Goal: Task Accomplishment & Management: Use online tool/utility

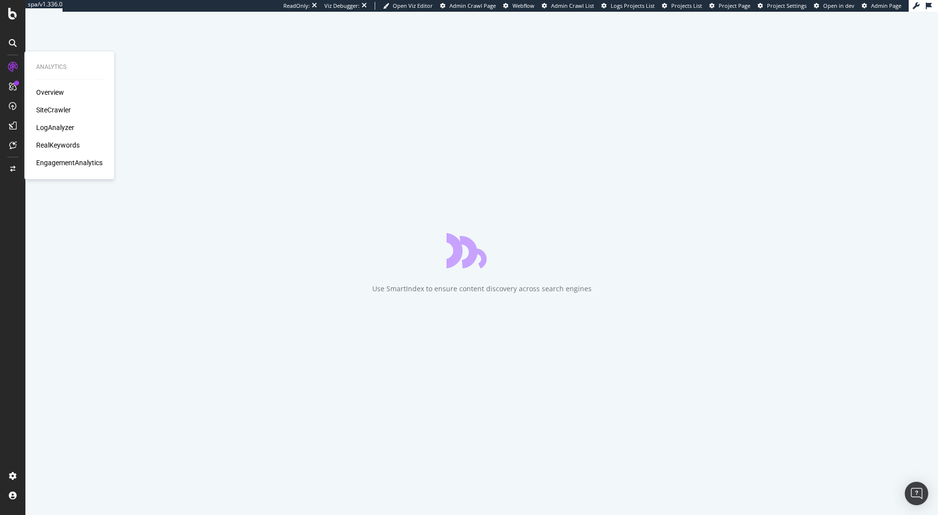
click at [65, 112] on div "SiteCrawler" at bounding box center [53, 110] width 35 height 10
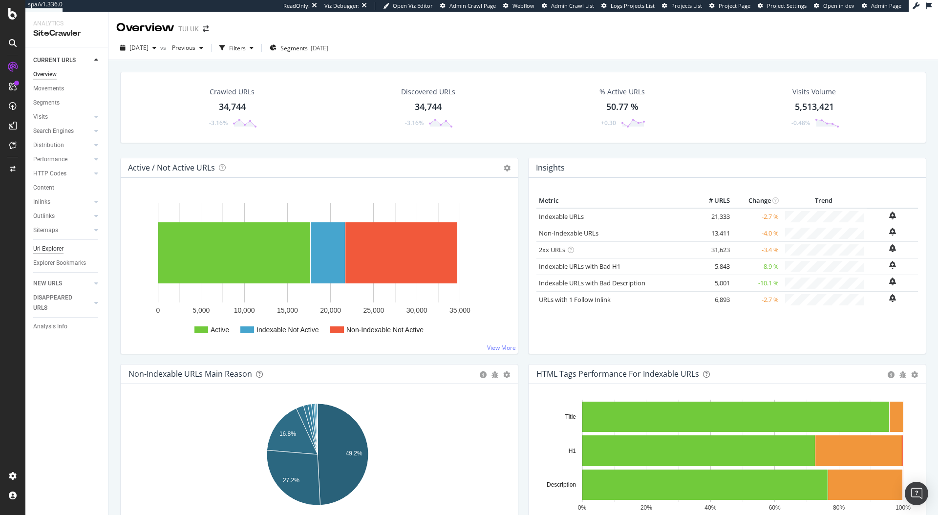
click at [53, 247] on div "Url Explorer" at bounding box center [48, 249] width 30 height 10
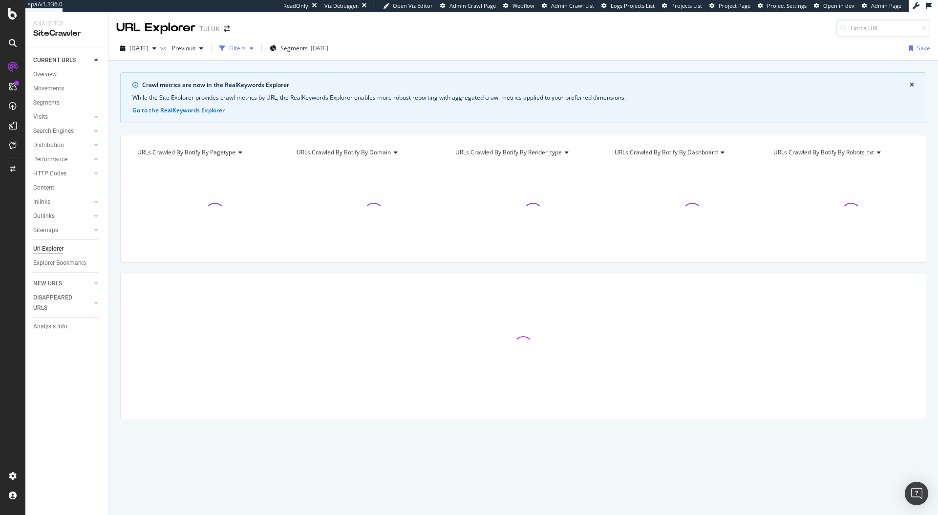
click at [246, 47] on div "Filters" at bounding box center [237, 48] width 17 height 8
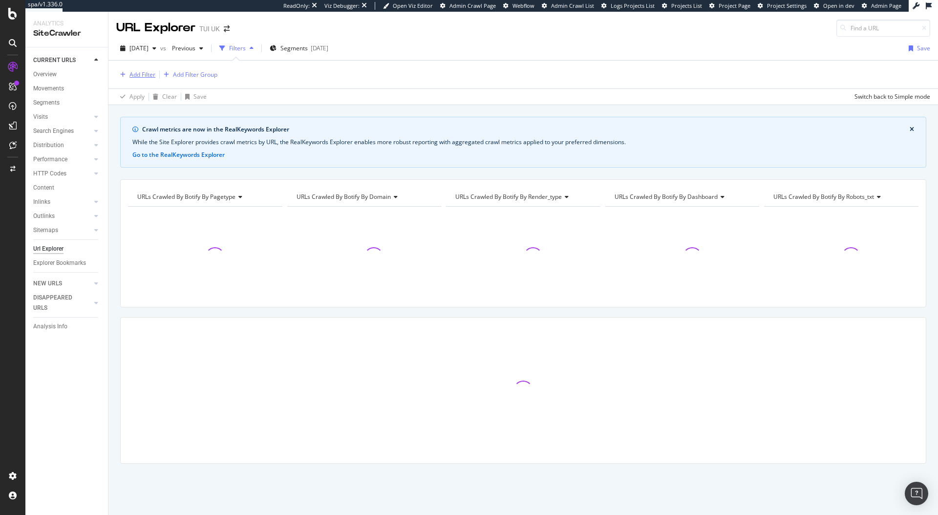
click at [149, 71] on div "Add Filter" at bounding box center [142, 74] width 26 height 8
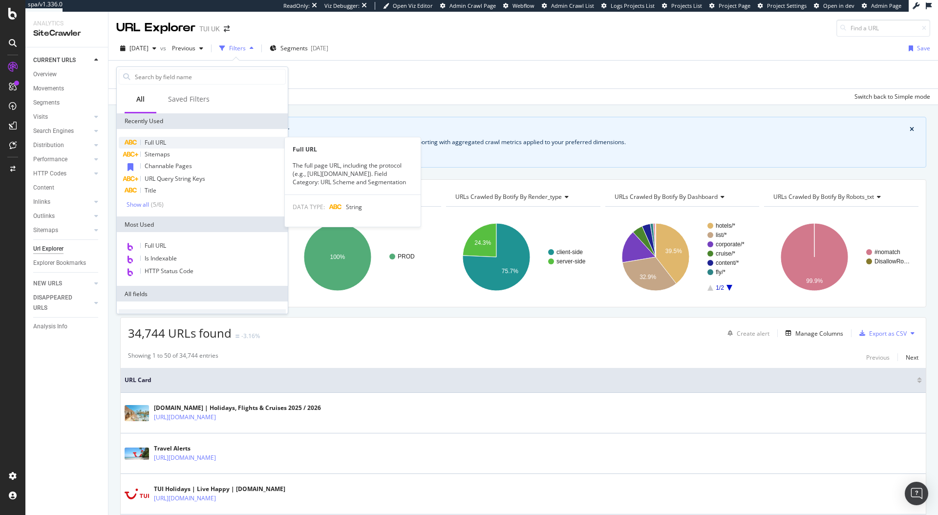
click at [164, 141] on span "Full URL" at bounding box center [155, 142] width 21 height 8
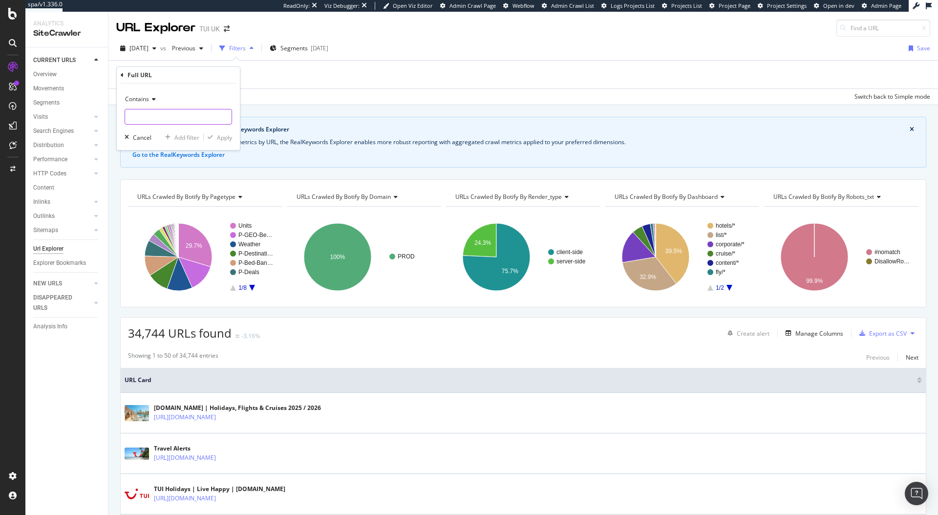
click at [167, 117] on input "text" at bounding box center [178, 117] width 106 height 16
paste input "/holidays/weather/europe/france/paris.html"
type input "/holidays/weather/europe/france/paris.html"
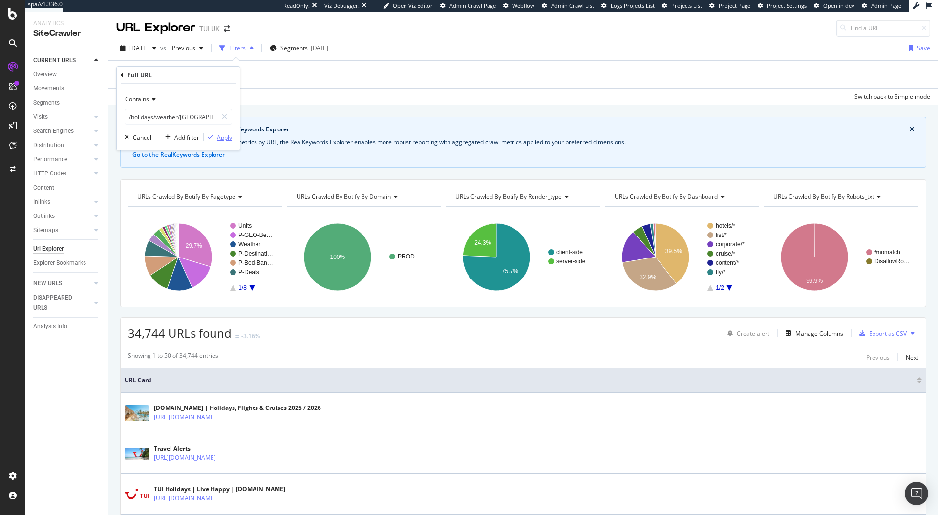
click at [220, 136] on div "Apply" at bounding box center [224, 137] width 15 height 8
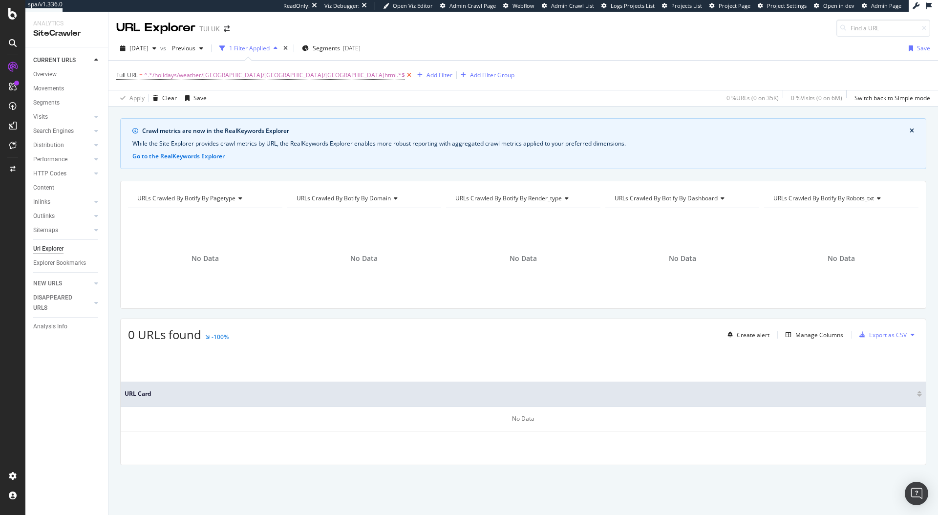
click at [405, 75] on icon at bounding box center [409, 75] width 8 height 10
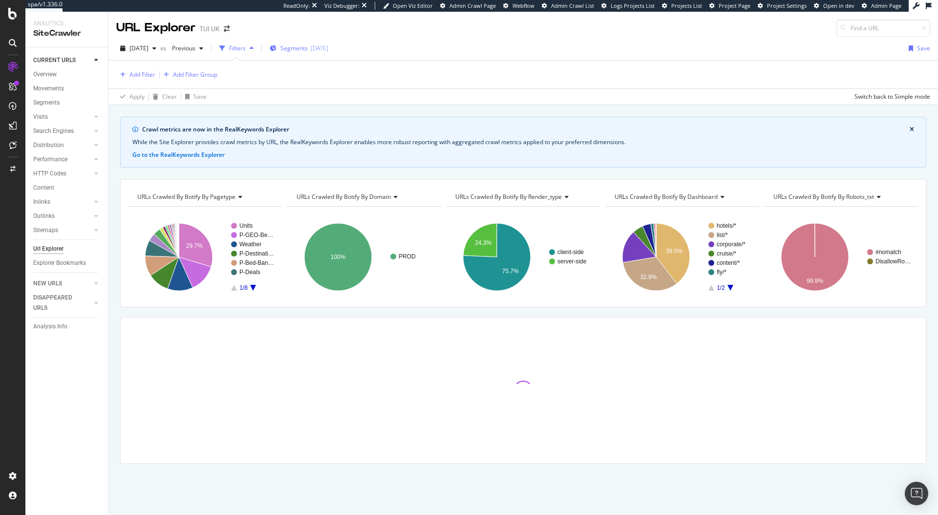
click at [308, 49] on span "Segments" at bounding box center [293, 48] width 27 height 8
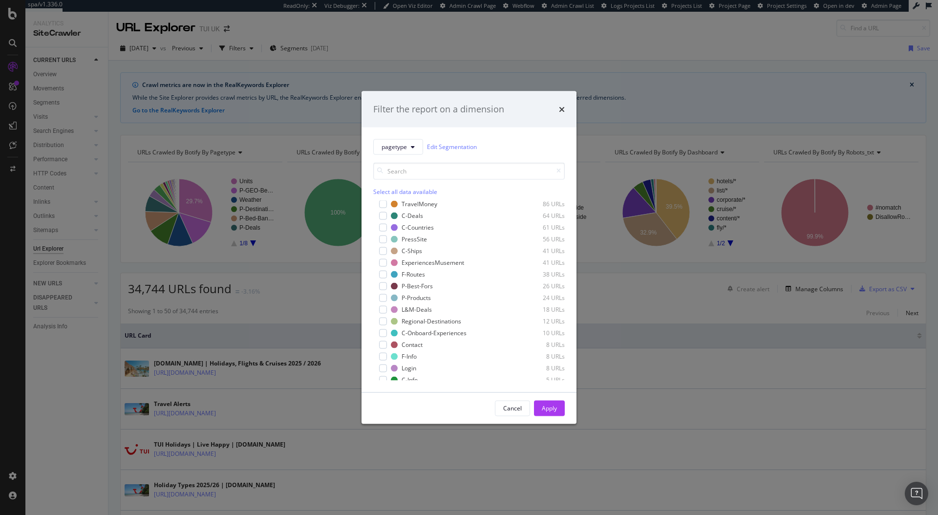
scroll to position [348, 0]
click at [556, 109] on div "Filter the report on a dimension" at bounding box center [468, 109] width 191 height 13
click at [562, 109] on icon "times" at bounding box center [562, 109] width 6 height 8
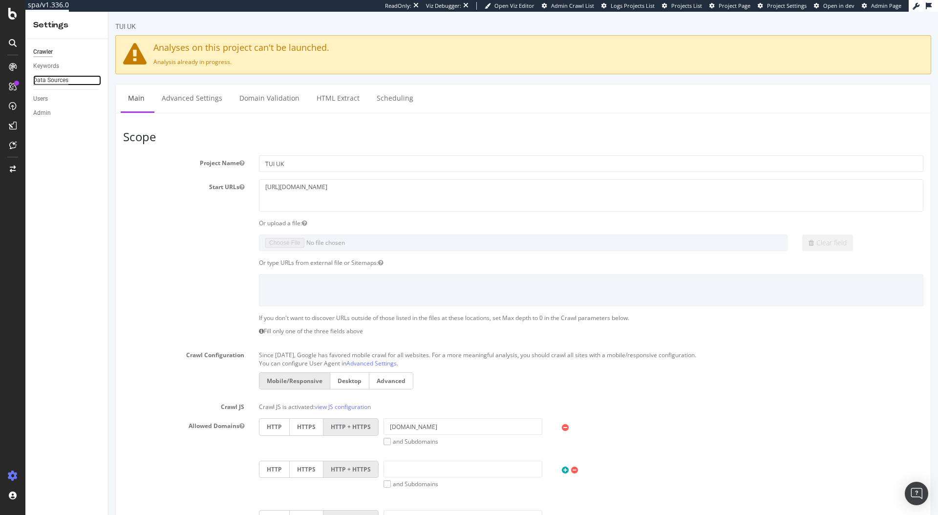
click at [44, 83] on div "Data Sources" at bounding box center [50, 80] width 35 height 10
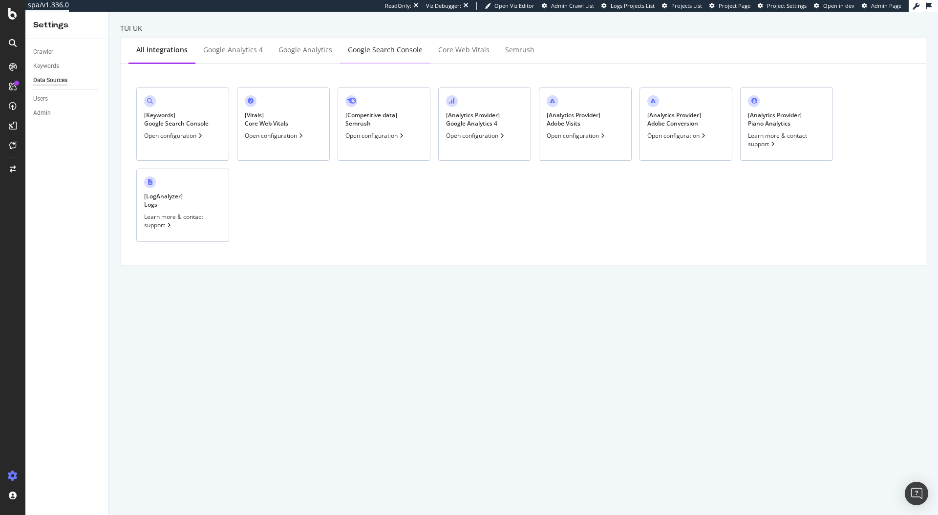
click at [381, 49] on div "Google Search Console" at bounding box center [385, 50] width 75 height 10
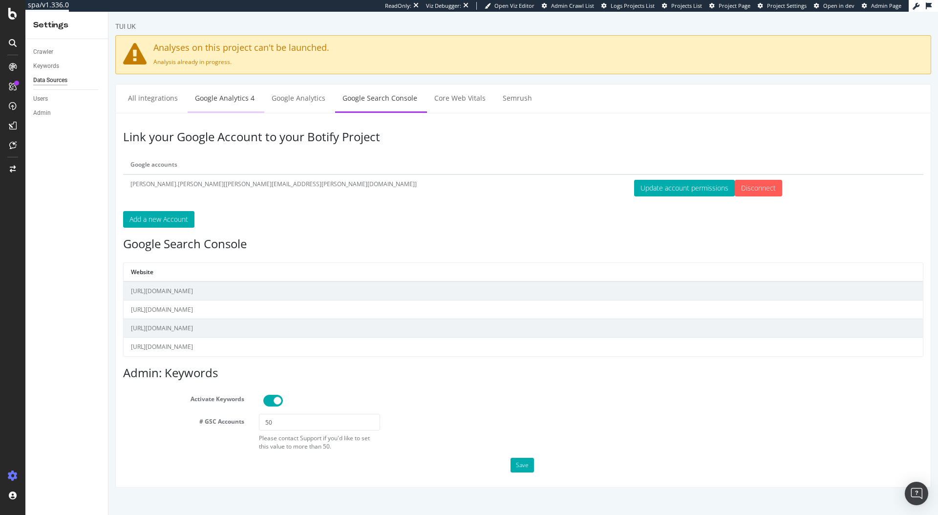
click at [252, 106] on link "Google Analytics 4" at bounding box center [225, 97] width 74 height 27
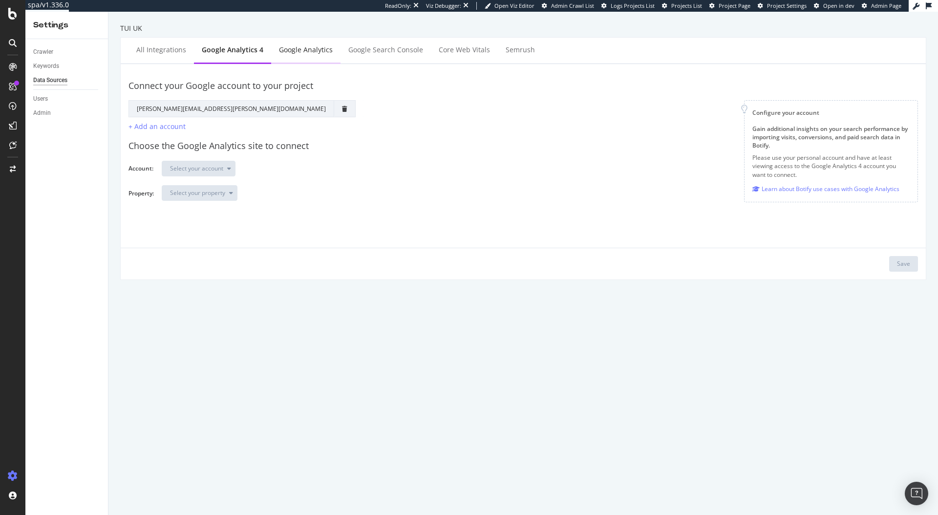
click at [291, 50] on div "Google Analytics" at bounding box center [306, 50] width 54 height 10
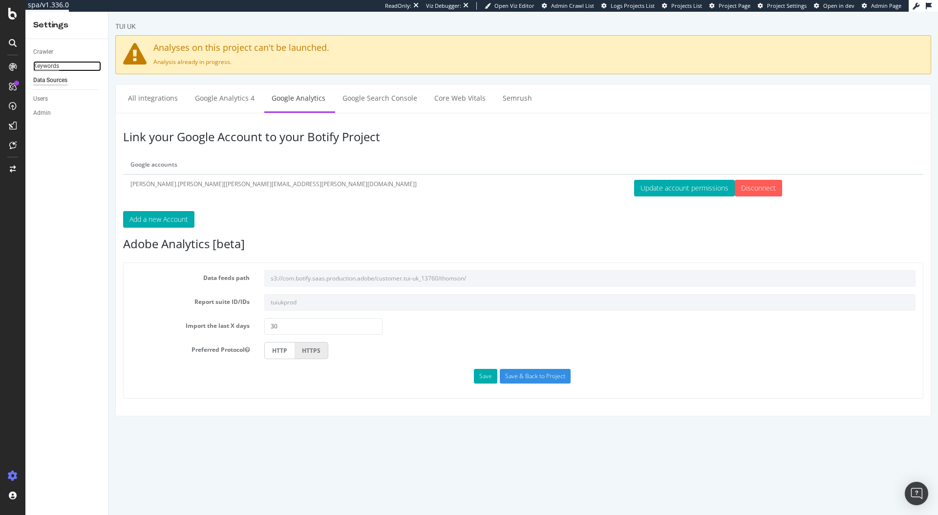
click at [52, 67] on div "Keywords" at bounding box center [46, 66] width 26 height 10
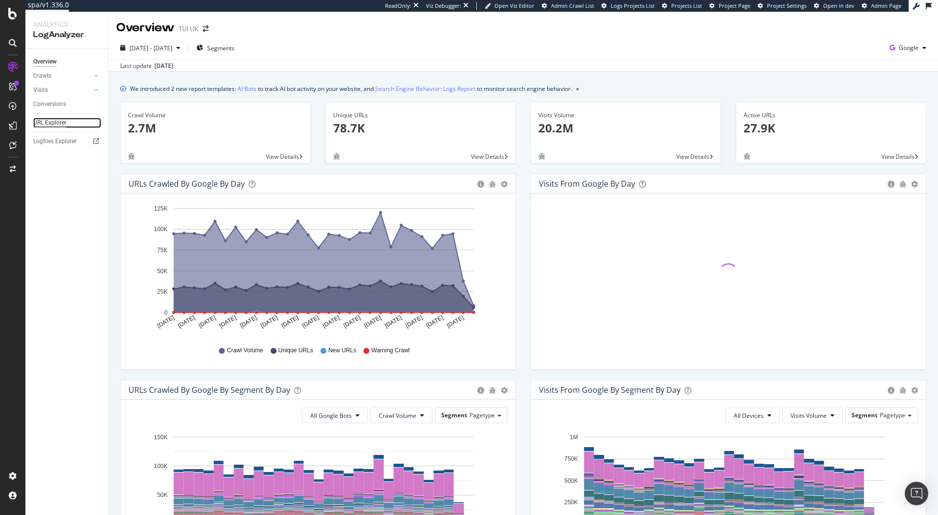
click at [47, 118] on div "URL Explorer" at bounding box center [49, 123] width 33 height 10
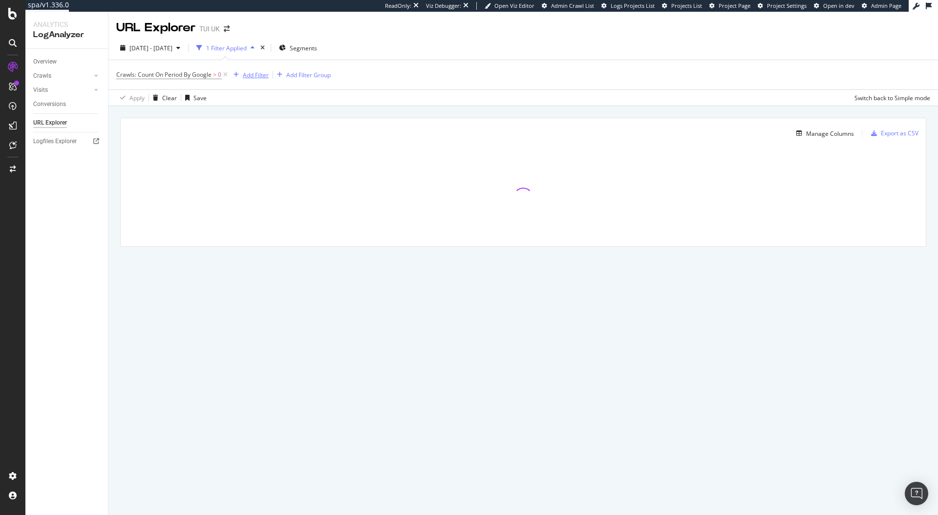
click at [259, 76] on div "Add Filter" at bounding box center [256, 75] width 26 height 8
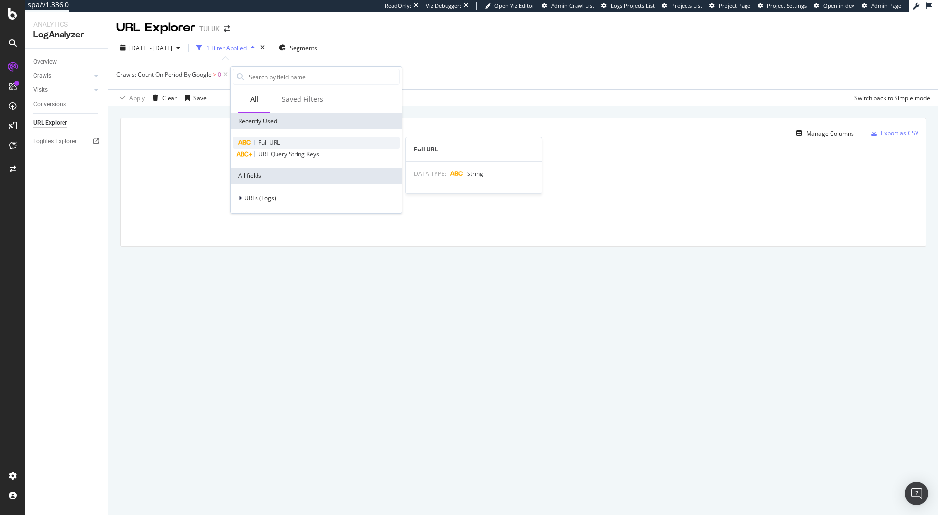
click at [267, 142] on span "Full URL" at bounding box center [268, 142] width 21 height 8
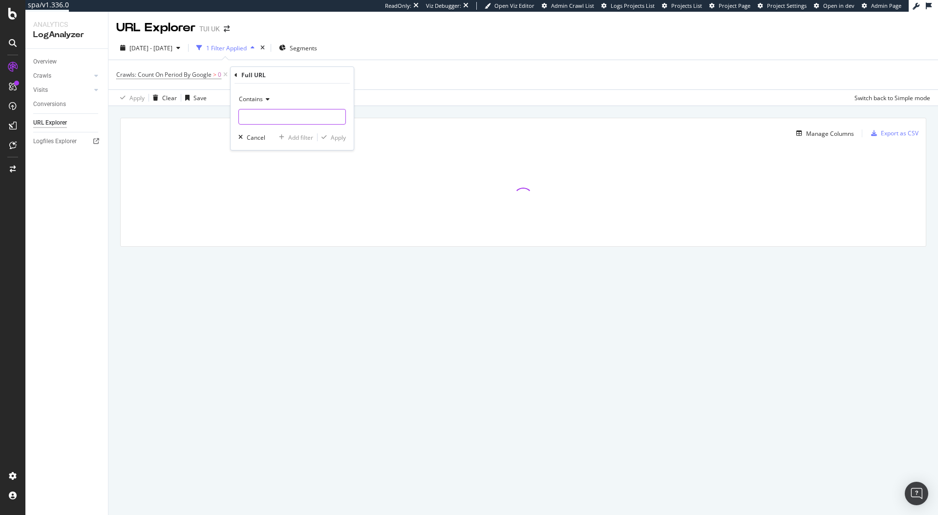
click at [255, 111] on input "text" at bounding box center [292, 117] width 106 height 16
paste input "/holidays/weather/europe/france/paris.html"
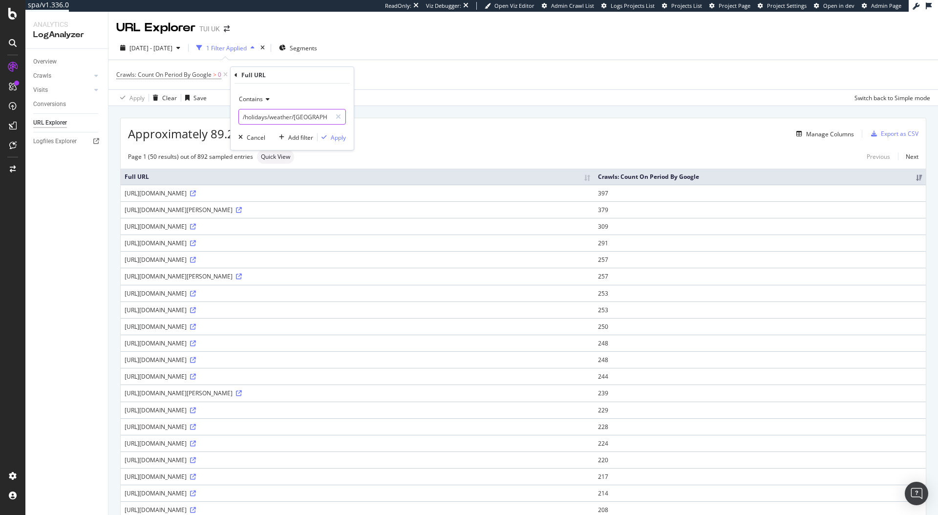
drag, startPoint x: 257, startPoint y: 115, endPoint x: 235, endPoint y: 115, distance: 22.5
click at [235, 115] on div "Contains /holidays/weather/europe/france/paris.html Cancel Add filter Apply" at bounding box center [292, 117] width 123 height 66
click at [294, 117] on input "/holidays/weather/europe/france/paris.html" at bounding box center [285, 117] width 92 height 16
drag, startPoint x: 294, startPoint y: 117, endPoint x: 339, endPoint y: 119, distance: 44.5
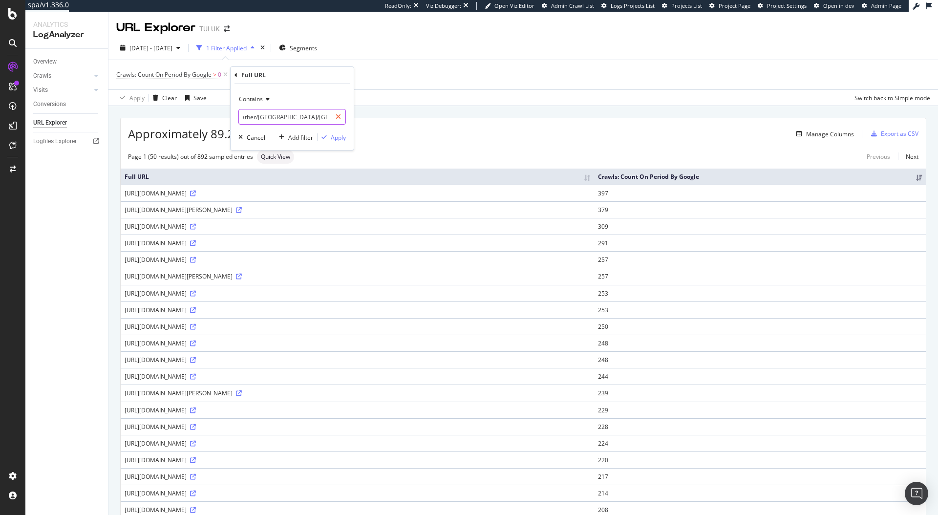
click at [339, 119] on div "/holidays/weather/europe/france/paris.html" at bounding box center [291, 117] width 107 height 16
type input "/holidays/weather/"
click at [339, 133] on div "Apply" at bounding box center [338, 137] width 15 height 8
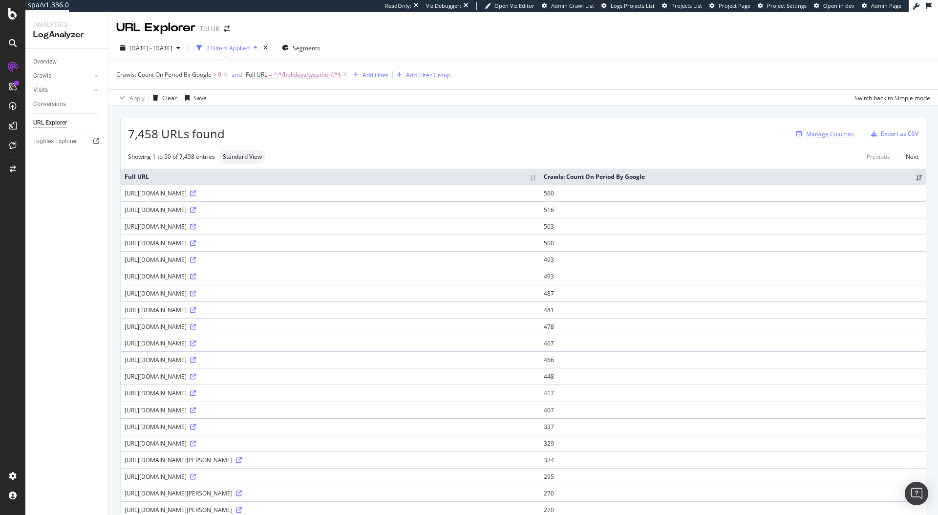
click at [840, 133] on div "Manage Columns" at bounding box center [830, 134] width 48 height 8
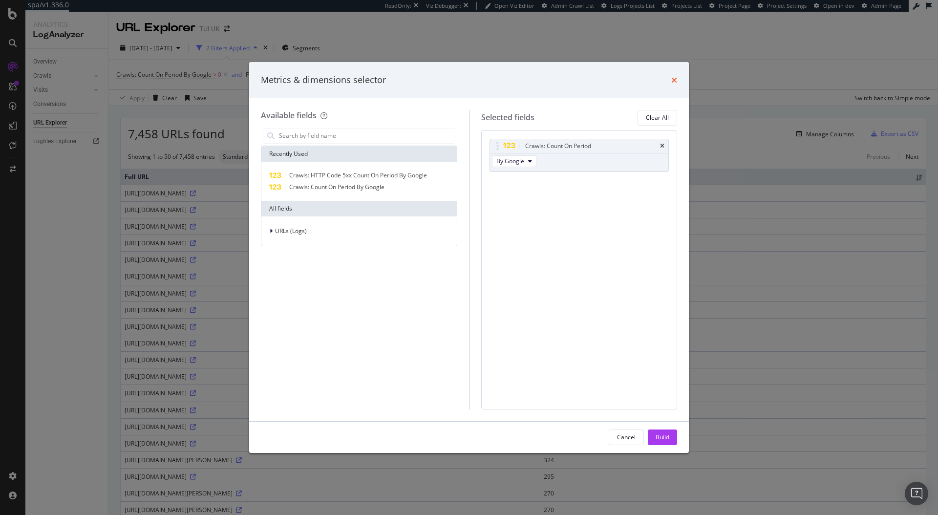
click at [674, 82] on icon "times" at bounding box center [674, 80] width 6 height 8
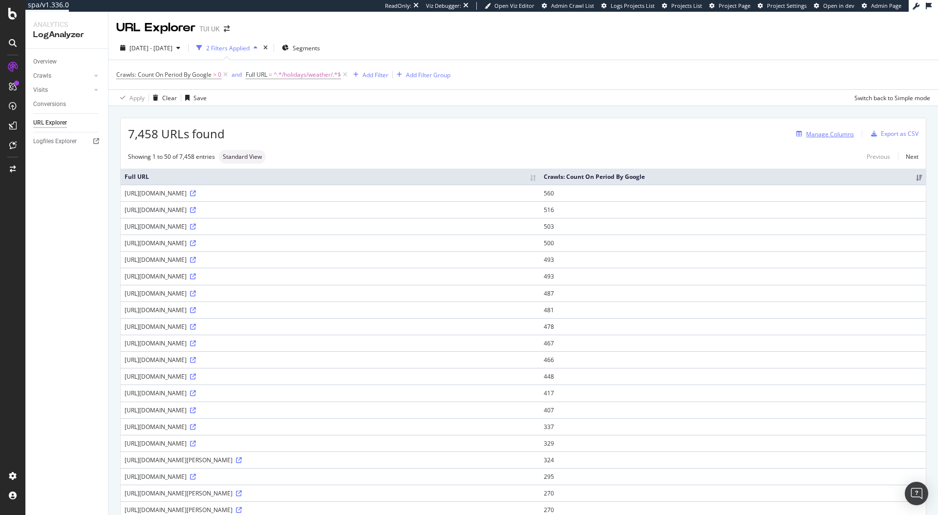
click at [807, 134] on div "Manage Columns" at bounding box center [830, 134] width 48 height 8
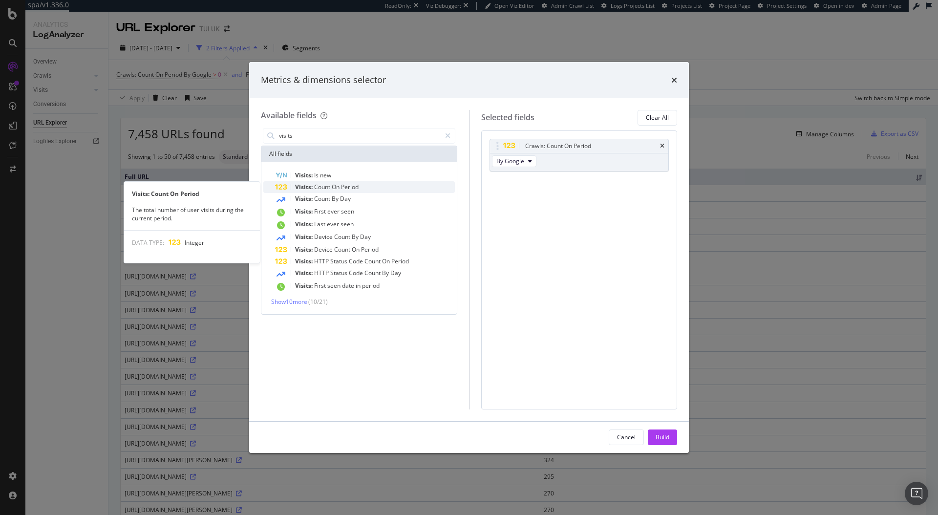
click at [341, 187] on span "Period" at bounding box center [350, 187] width 18 height 8
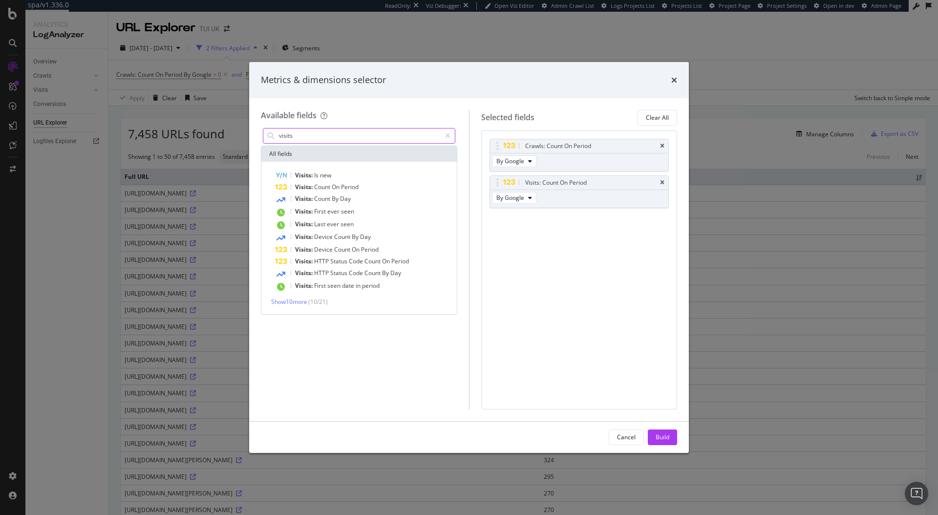
click at [328, 136] on input "visits" at bounding box center [359, 135] width 163 height 15
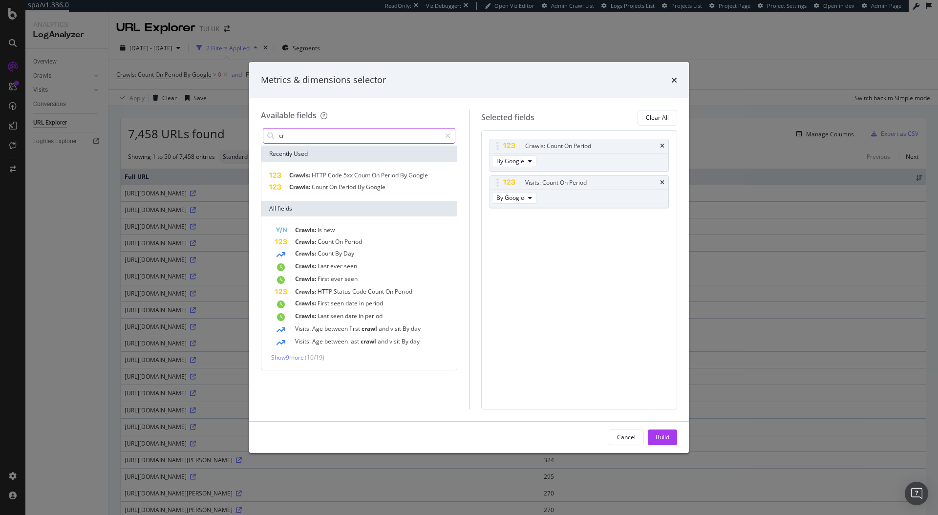
type input "c"
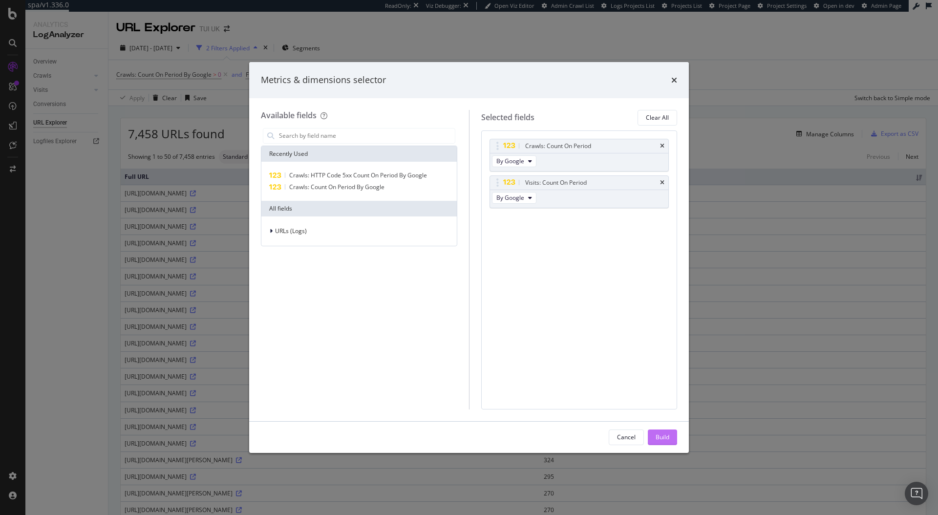
click at [674, 438] on button "Build" at bounding box center [662, 437] width 29 height 16
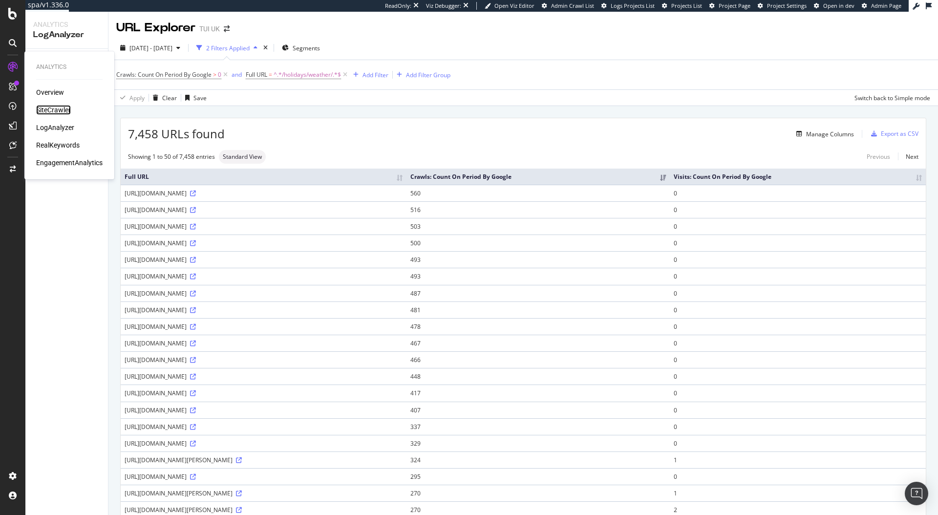
click at [54, 112] on div "SiteCrawler" at bounding box center [53, 110] width 35 height 10
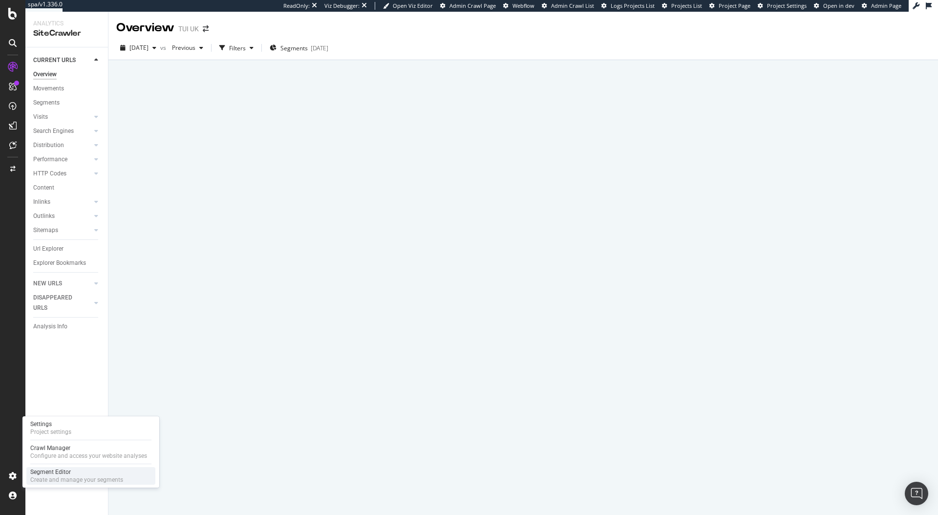
click at [60, 479] on div "Create and manage your segments" at bounding box center [76, 480] width 93 height 8
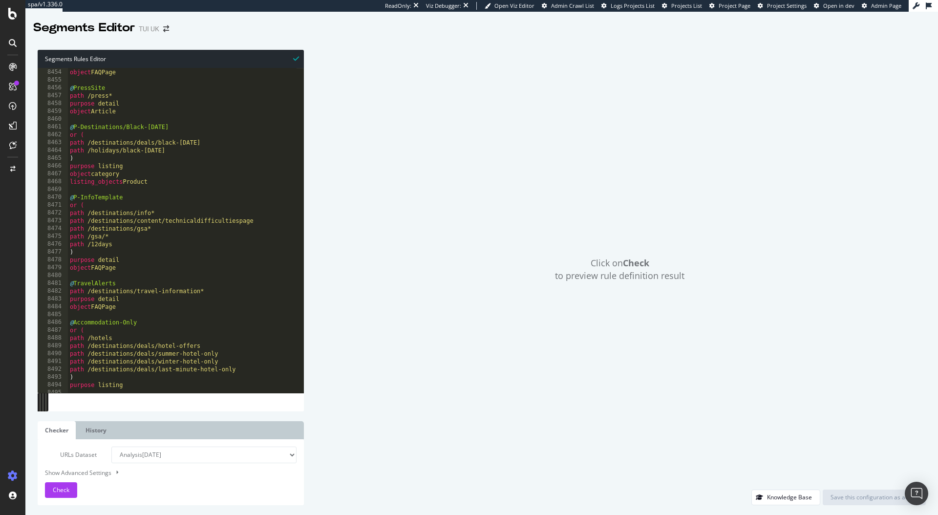
scroll to position [15686, 0]
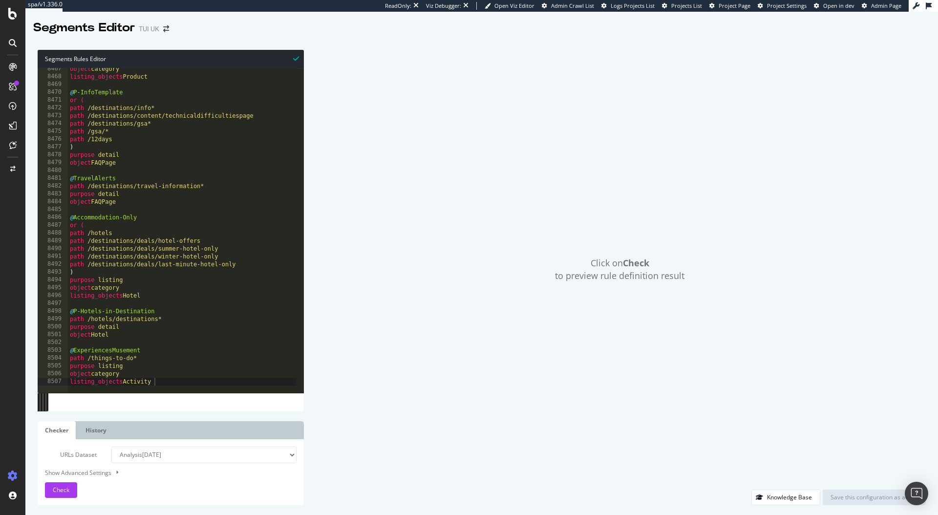
type textarea "listing_objects Activity"
click at [172, 380] on div "object category listing_objects Product @ P-InfoTemplate or ( path /destination…" at bounding box center [330, 231] width 525 height 333
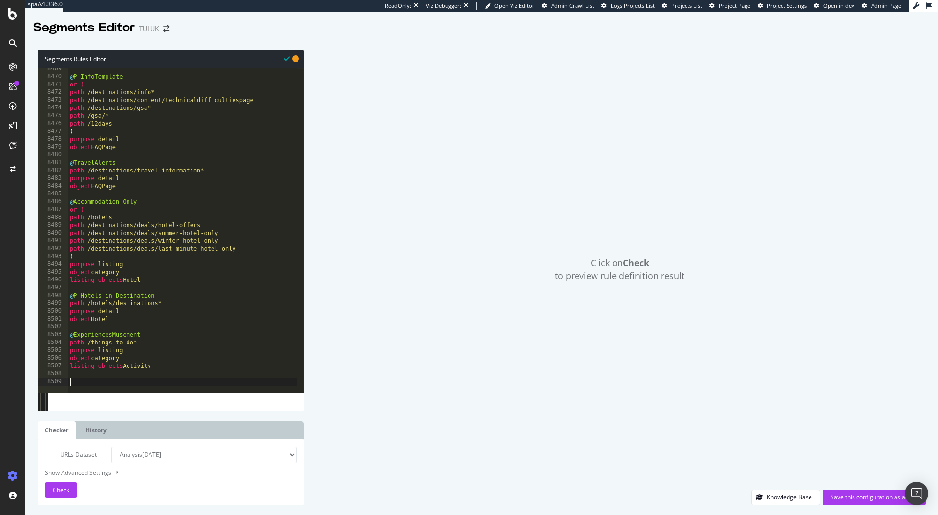
paste textarea "URL https://www.tui.co.uk/holidays/weather/africa/gambia.html"
type textarea "URL https://www.tui.co.uk/holidays/weather/africa/gambia.html"
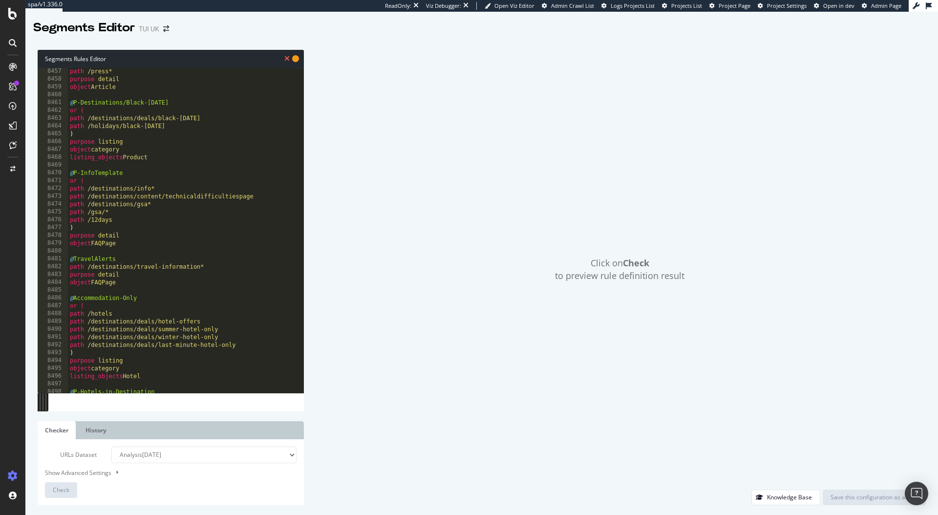
scroll to position [15271, 0]
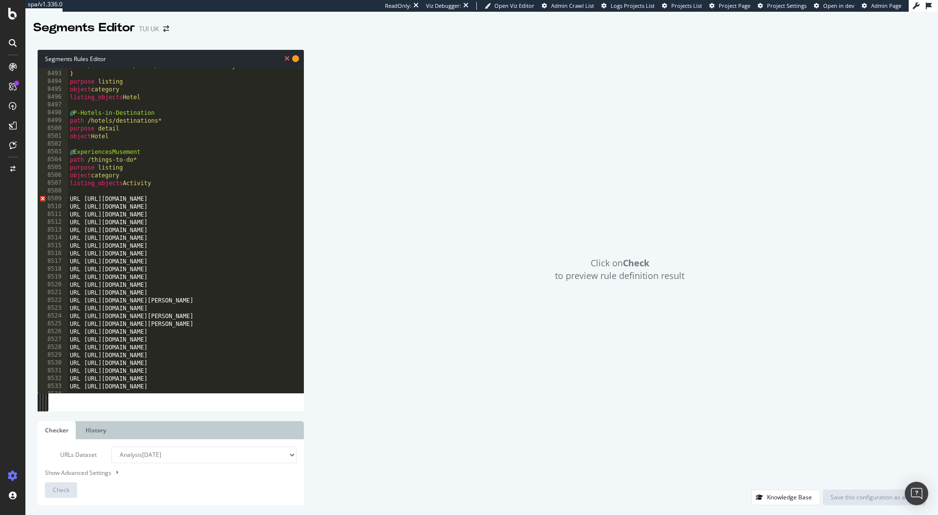
click at [95, 190] on div "path /destinations/deals/last-minute-hotel-only ) purpose listing object catego…" at bounding box center [330, 228] width 525 height 333
type textarea "or ("
click at [86, 193] on div "path /destinations/deals/last-minute-hotel-only ) purpose listing object catego…" at bounding box center [330, 228] width 525 height 333
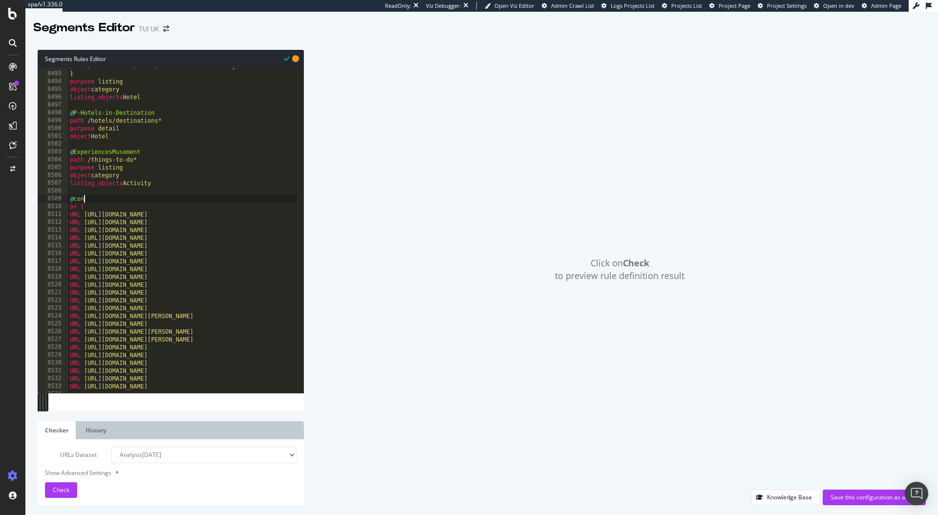
scroll to position [0, 0]
paste textarea "tui_destination-sitemap.xml"
drag, startPoint x: 178, startPoint y: 199, endPoint x: 155, endPoint y: 199, distance: 23.0
click at [155, 199] on div "path /destinations/deals/last-minute-hotel-only ) purpose listing object catego…" at bounding box center [330, 228] width 525 height 333
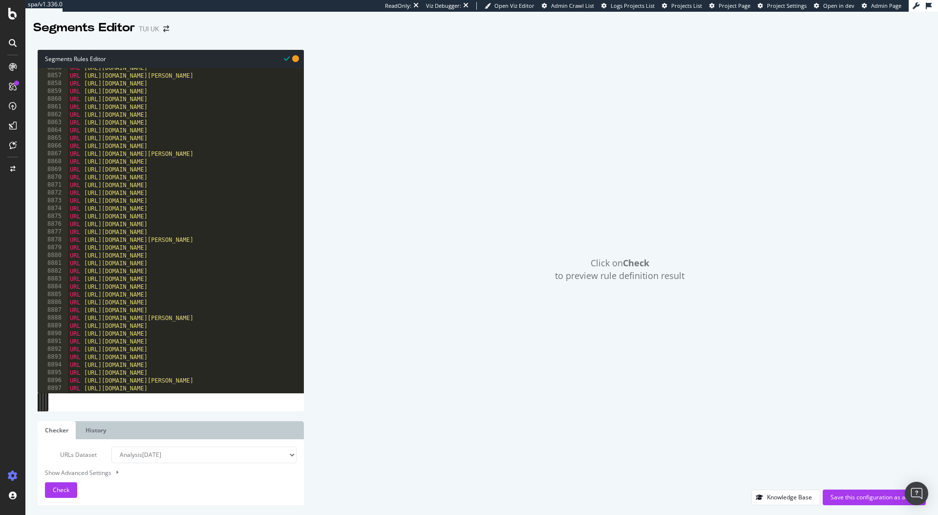
scroll to position [15686, 0]
click at [124, 383] on div at bounding box center [330, 388] width 525 height 10
type textarea "URL https://www.tui.co.uk/holidays/weather/africa/gambia.html"
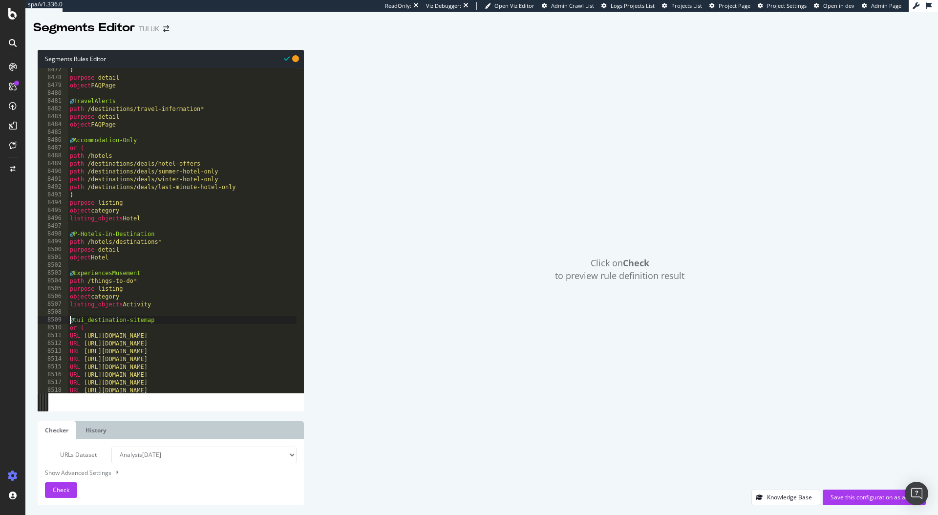
click at [68, 319] on div ") purpose detail object FAQPage @ TravelAlerts path /destinations/travel-inform…" at bounding box center [330, 232] width 525 height 333
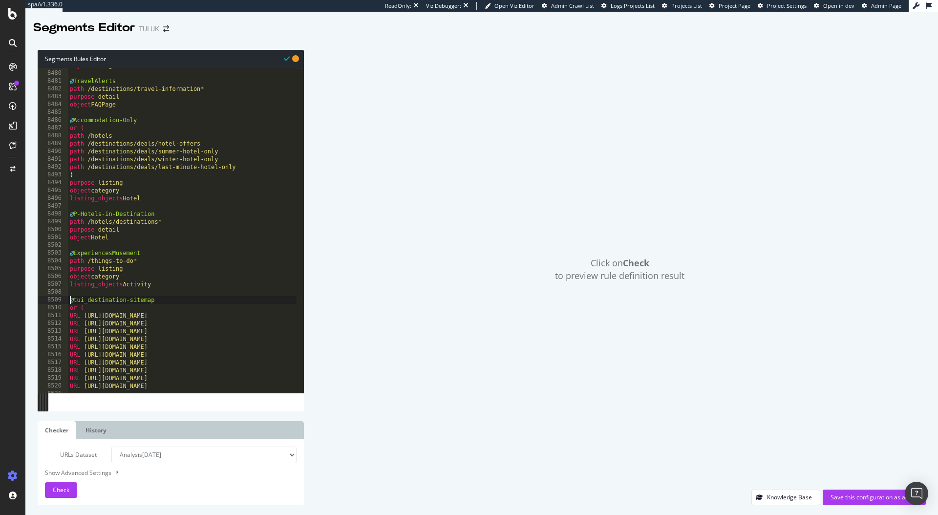
scroll to position [15243, 0]
type textarea "@tui_destination-sitemap"
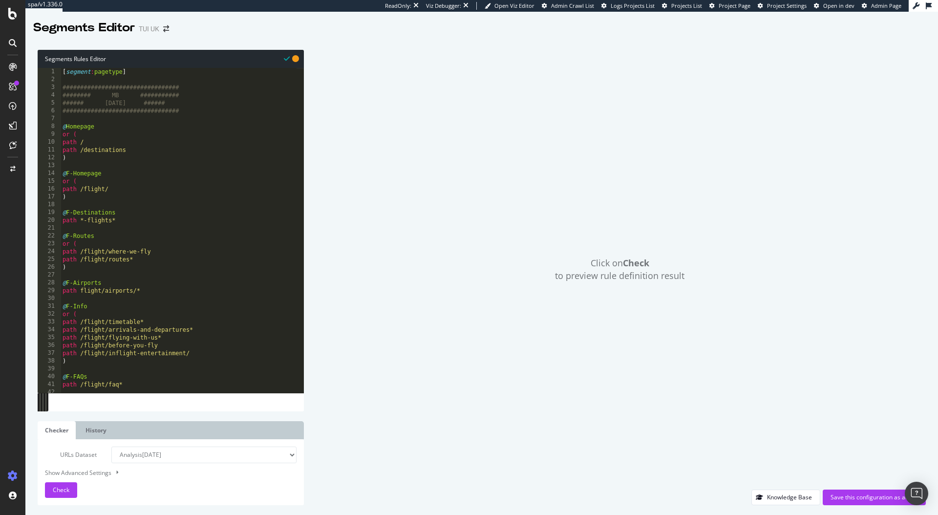
scroll to position [0, 0]
drag, startPoint x: 129, startPoint y: 73, endPoint x: 57, endPoint y: 75, distance: 72.3
click at [57, 75] on div "1 2 3 4 5 6 7 8 9 10 11 12 13 14 15 16 17 18 19 20 21 22 23 24 25 26 27 28 29 3…" at bounding box center [171, 230] width 266 height 325
type textarea "[segment:pagetype]"
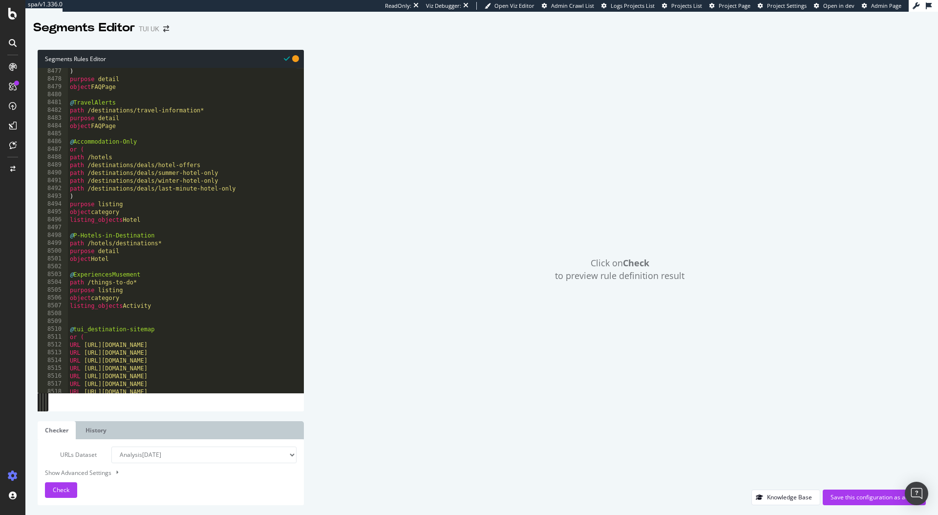
scroll to position [15236, 0]
click at [81, 319] on div ") purpose detail object FAQPage @ TravelAlerts path /destinations/travel-inform…" at bounding box center [330, 233] width 525 height 333
paste textarea "[segment:pagetype]"
drag, startPoint x: 174, startPoint y: 330, endPoint x: 74, endPoint y: 330, distance: 100.1
click at [74, 330] on div ") purpose detail object FAQPage @ TravelAlerts path /destinations/travel-inform…" at bounding box center [330, 233] width 525 height 333
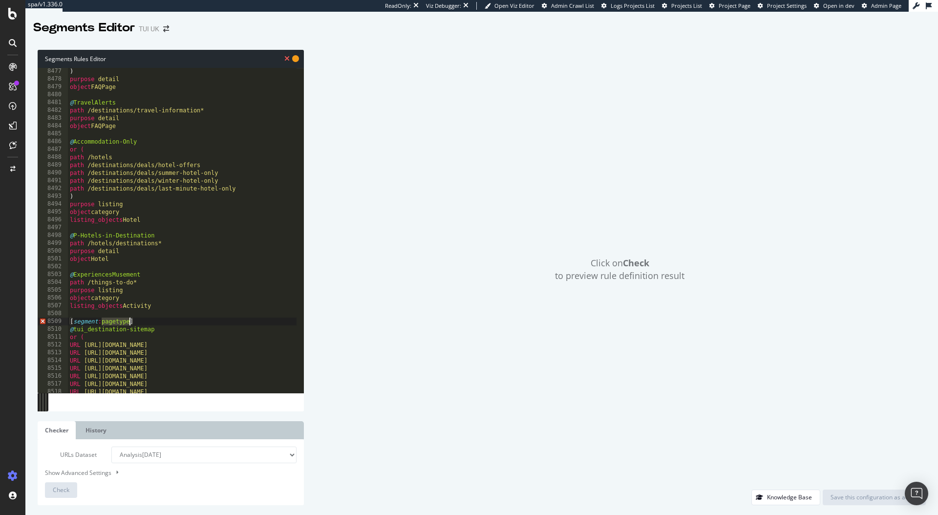
drag, startPoint x: 103, startPoint y: 321, endPoint x: 130, endPoint y: 320, distance: 27.4
click at [130, 320] on div ") purpose detail object FAQPage @ TravelAlerts path /destinations/travel-inform…" at bounding box center [330, 233] width 525 height 333
paste textarea "tui_destination-sitemap"
click at [189, 334] on div ") purpose detail object FAQPage @ TravelAlerts path /destinations/travel-inform…" at bounding box center [330, 233] width 525 height 333
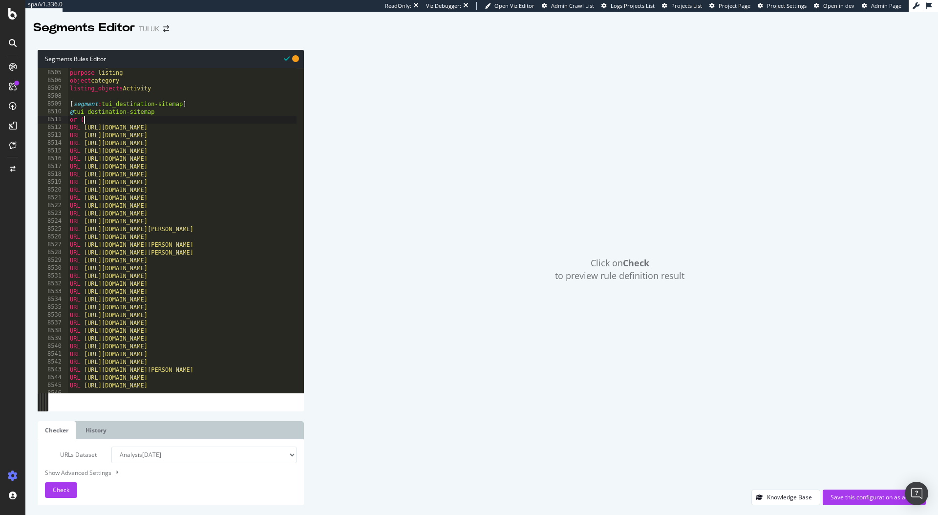
scroll to position [15350, 0]
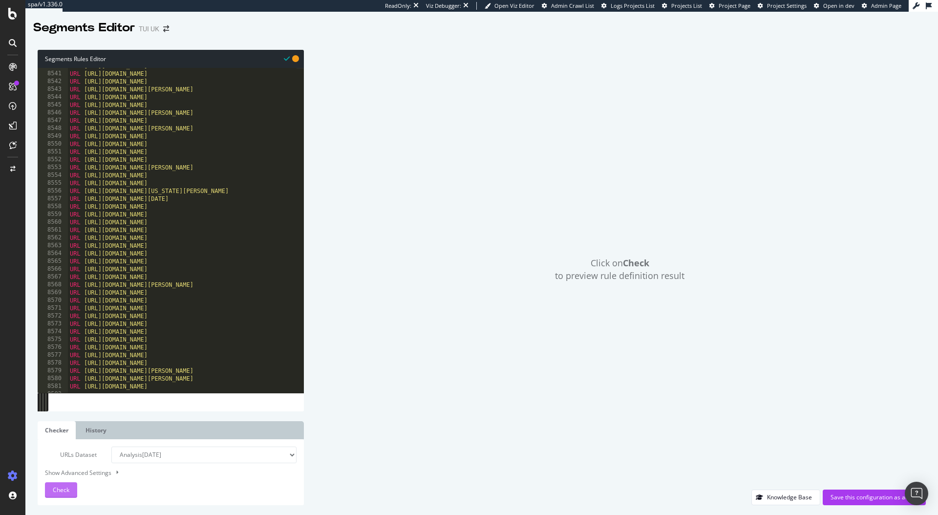
click at [65, 491] on span "Check" at bounding box center [61, 489] width 17 height 8
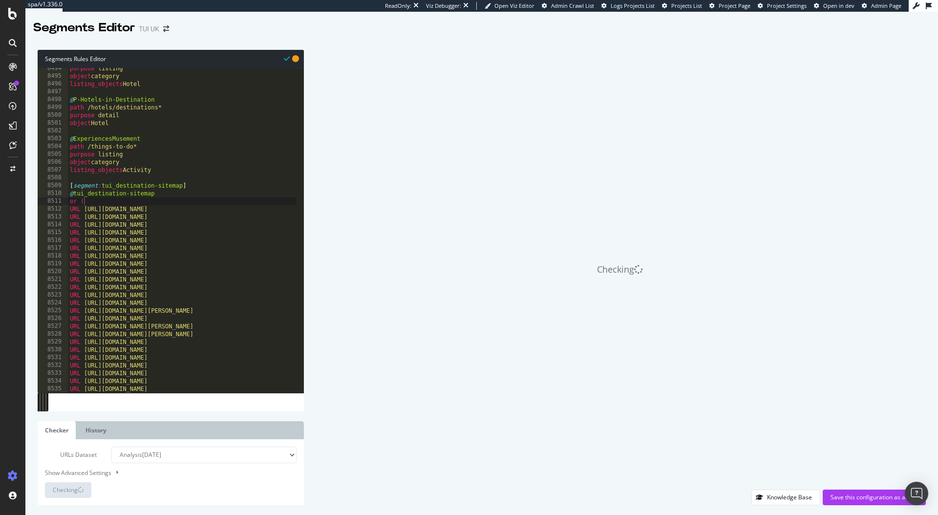
scroll to position [15267, 0]
type textarea "[segment:tui_destination-sitemap]"
drag, startPoint x: 102, startPoint y: 184, endPoint x: 183, endPoint y: 187, distance: 81.1
click at [183, 187] on div "purpose listing object category listing_objects Hotel @ P-Hotels-in-Destination…" at bounding box center [330, 230] width 525 height 333
click at [184, 187] on div "purpose listing object category listing_objects Hotel @ P-Hotels-in-Destination…" at bounding box center [330, 230] width 525 height 333
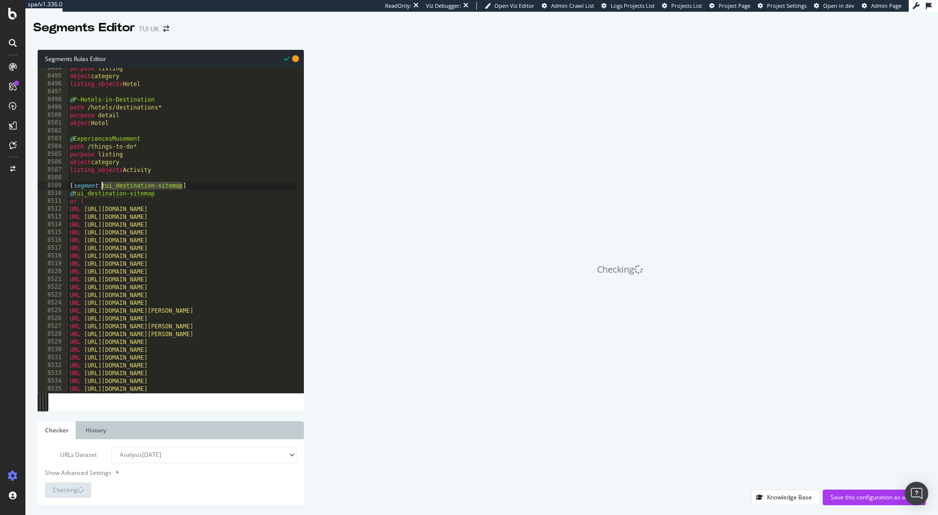
drag, startPoint x: 184, startPoint y: 186, endPoint x: 103, endPoint y: 189, distance: 80.6
click at [103, 189] on div "purpose listing object category listing_objects Hotel @ P-Hotels-in-Destination…" at bounding box center [330, 230] width 525 height 333
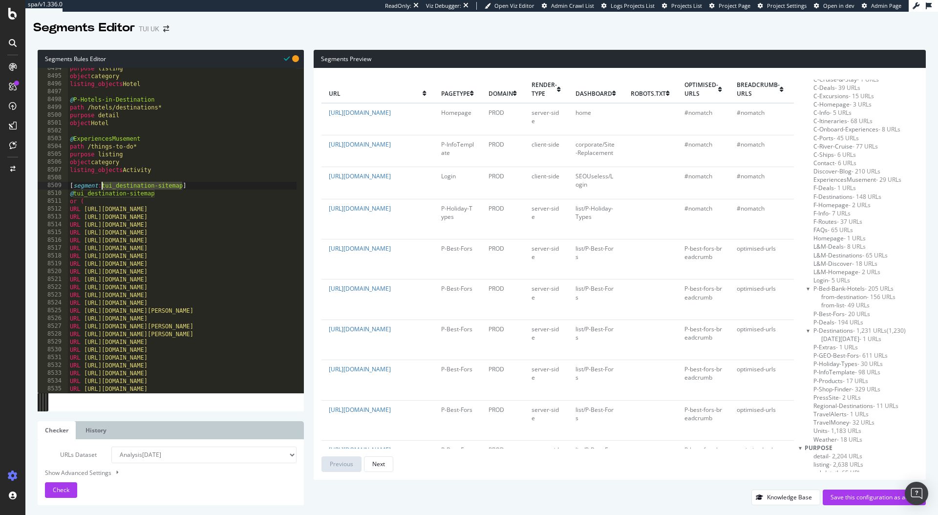
scroll to position [1165, 0]
click at [859, 459] on span "- 4,993 URLs" at bounding box center [860, 459] width 35 height 8
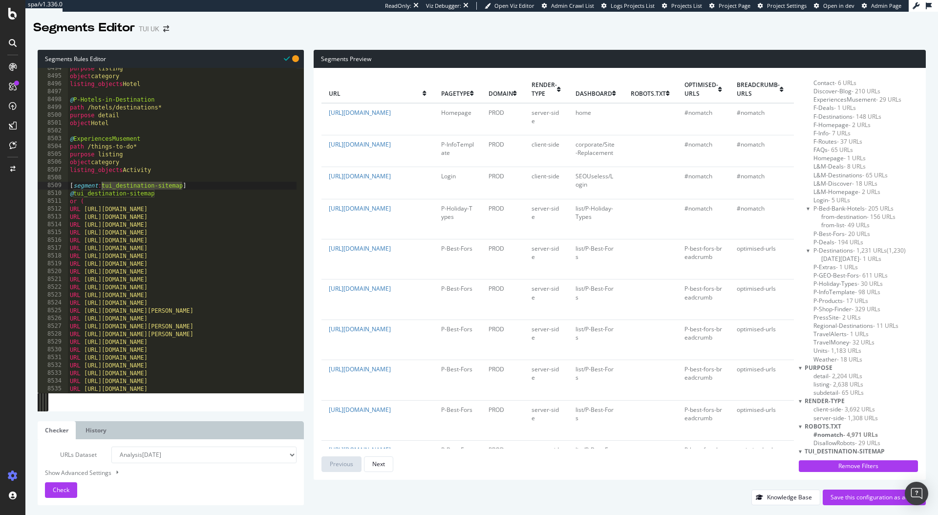
click at [868, 450] on span "tui_destination-sitemap" at bounding box center [844, 451] width 80 height 8
click at [847, 449] on span "tui_destination-sitemap - 7 URLs" at bounding box center [855, 451] width 85 height 8
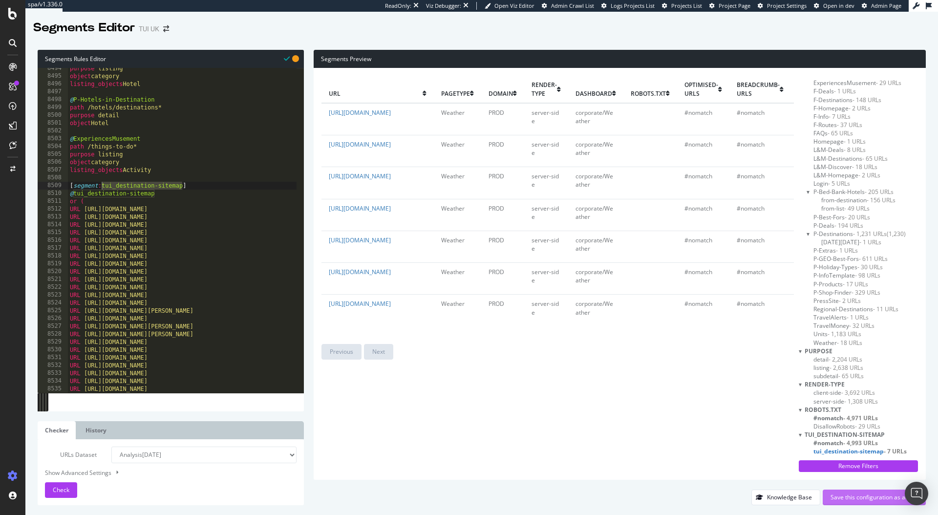
click at [862, 498] on div "Save this configuration as active" at bounding box center [873, 497] width 87 height 8
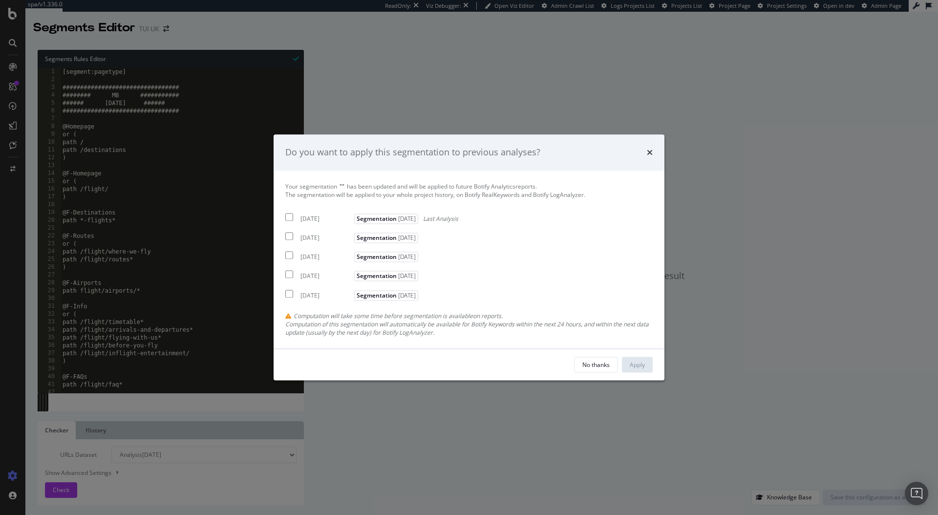
click at [306, 216] on div "2025 Aug. 17th" at bounding box center [325, 218] width 51 height 8
checkbox input "true"
drag, startPoint x: 308, startPoint y: 233, endPoint x: 311, endPoint y: 248, distance: 14.9
click at [308, 234] on div "2025 Aug. 16th Segmentation 2025-03-27" at bounding box center [352, 237] width 135 height 12
checkbox input "true"
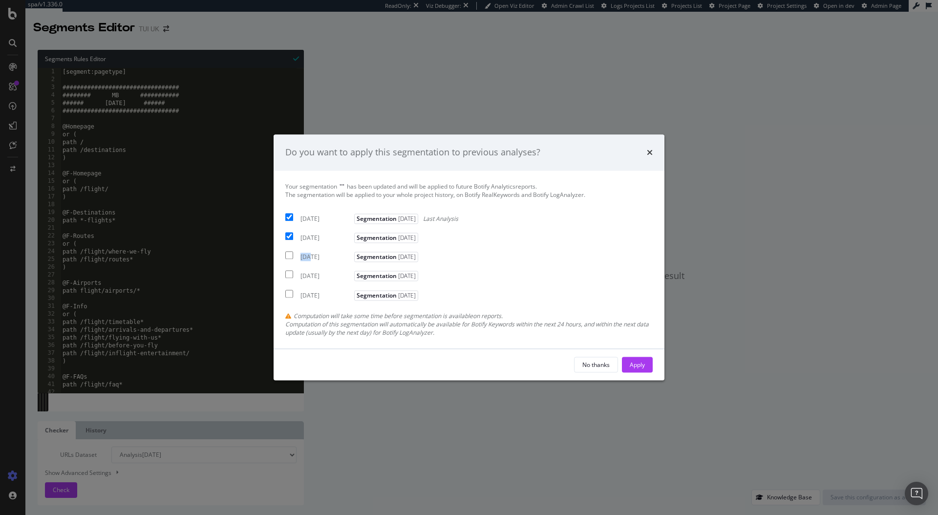
click at [311, 253] on div "[DATE]" at bounding box center [325, 257] width 51 height 8
checkbox input "true"
click at [632, 358] on div "Apply" at bounding box center [637, 364] width 15 height 15
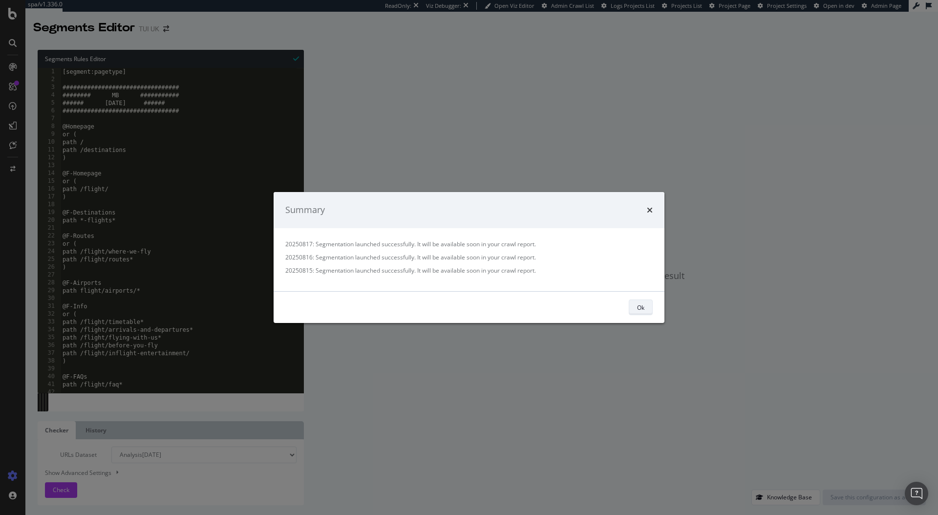
click at [642, 310] on div "Ok" at bounding box center [640, 307] width 7 height 8
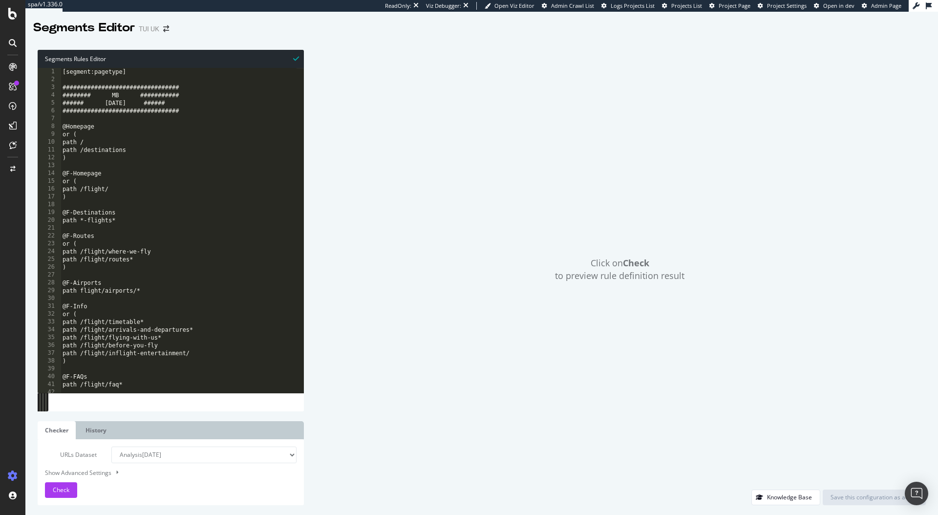
type textarea "###### 16/11/2022 ######"
click at [208, 106] on div "[segment:pagetype] ################################# ######## MB ########### ##…" at bounding box center [323, 234] width 525 height 333
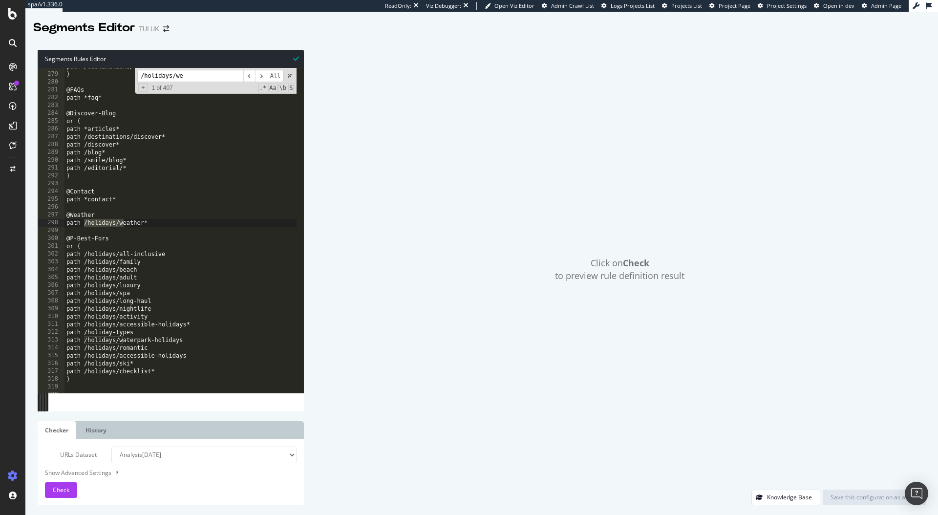
scroll to position [499, 0]
type input "/holidays/weather"
click at [239, 75] on input "/holidays/weather" at bounding box center [190, 76] width 106 height 12
click at [250, 77] on span "​" at bounding box center [249, 76] width 12 height 12
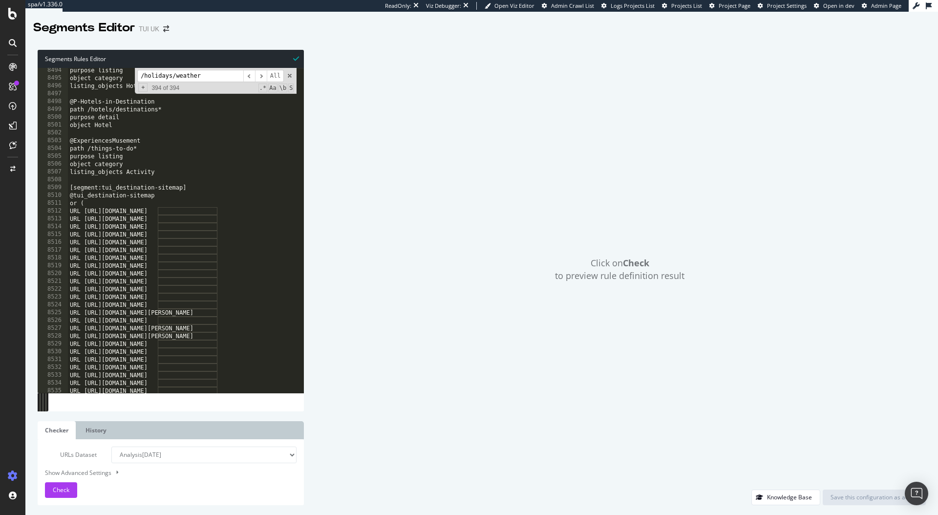
scroll to position [15266, 0]
click at [247, 78] on span "​" at bounding box center [249, 76] width 12 height 12
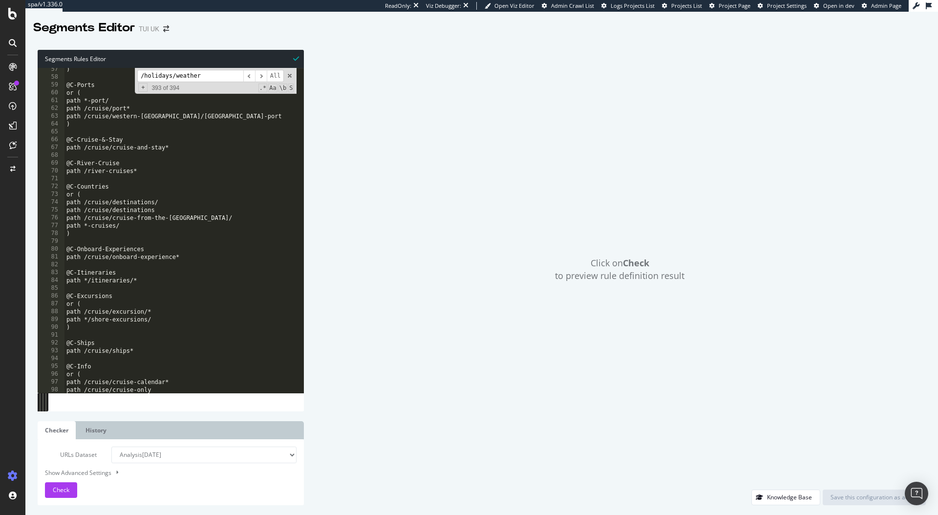
scroll to position [0, 0]
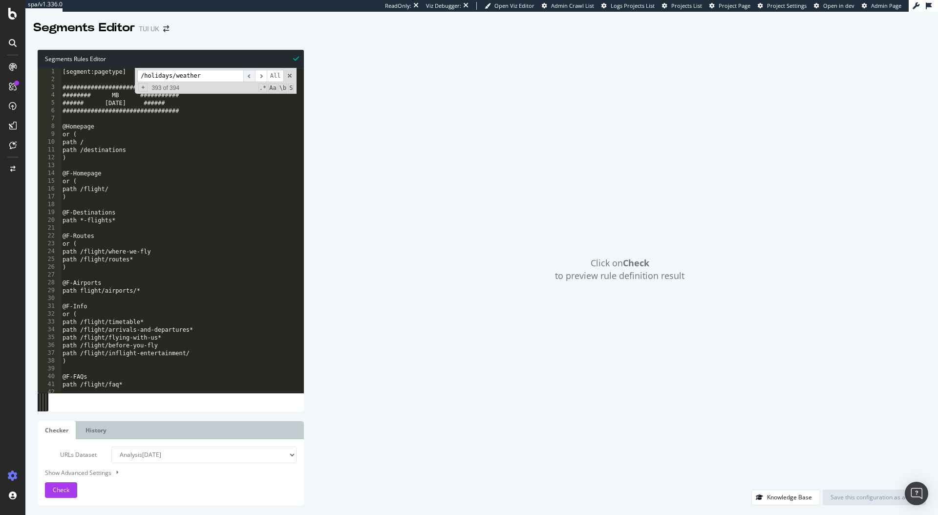
click at [250, 75] on span "​" at bounding box center [249, 76] width 12 height 12
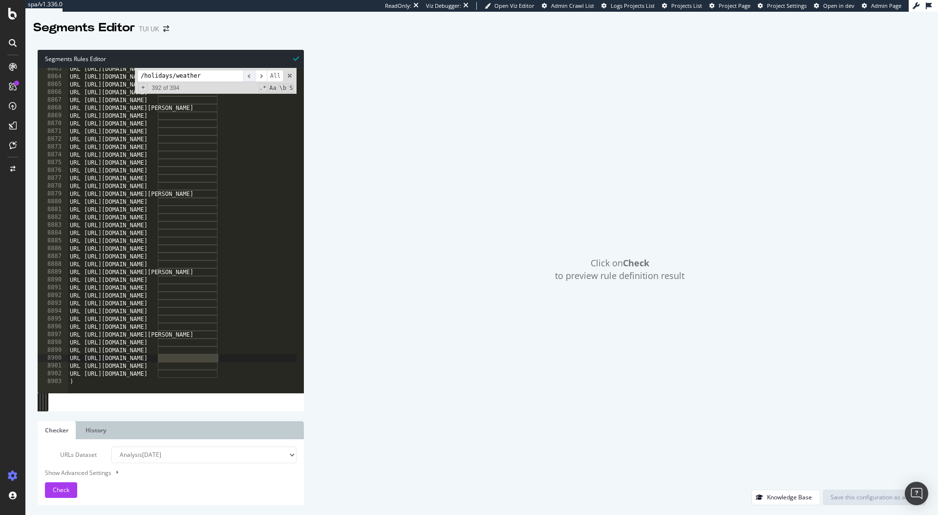
click at [250, 75] on span "​" at bounding box center [249, 76] width 12 height 12
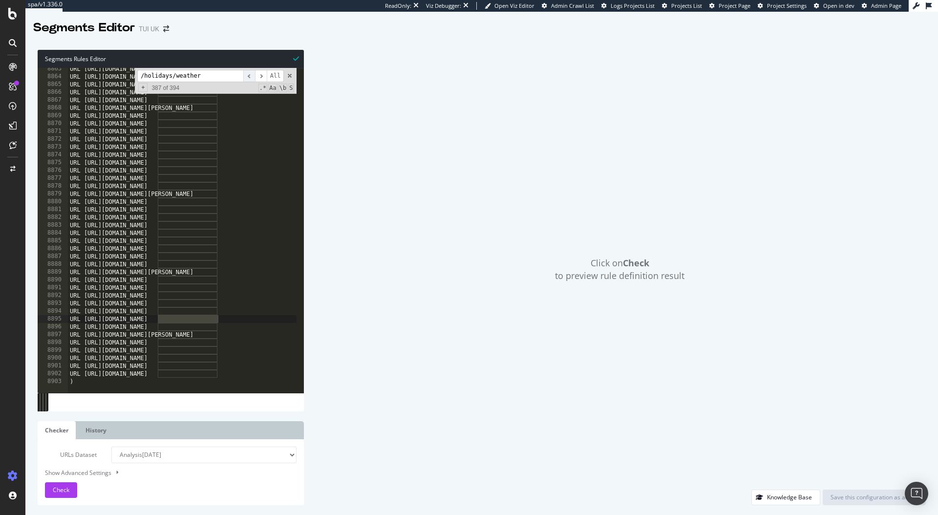
click at [250, 75] on span "​" at bounding box center [249, 76] width 12 height 12
click at [260, 77] on span "​" at bounding box center [261, 76] width 12 height 12
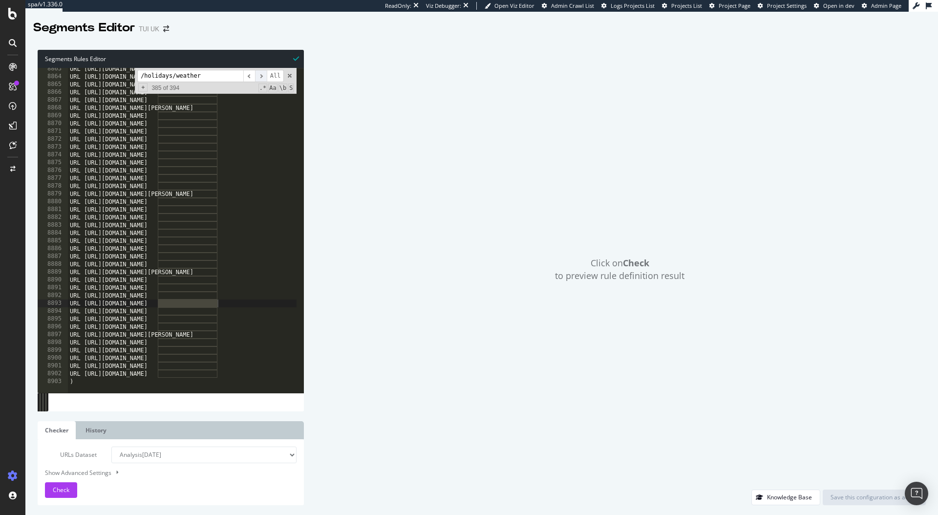
click at [260, 77] on span "​" at bounding box center [261, 76] width 12 height 12
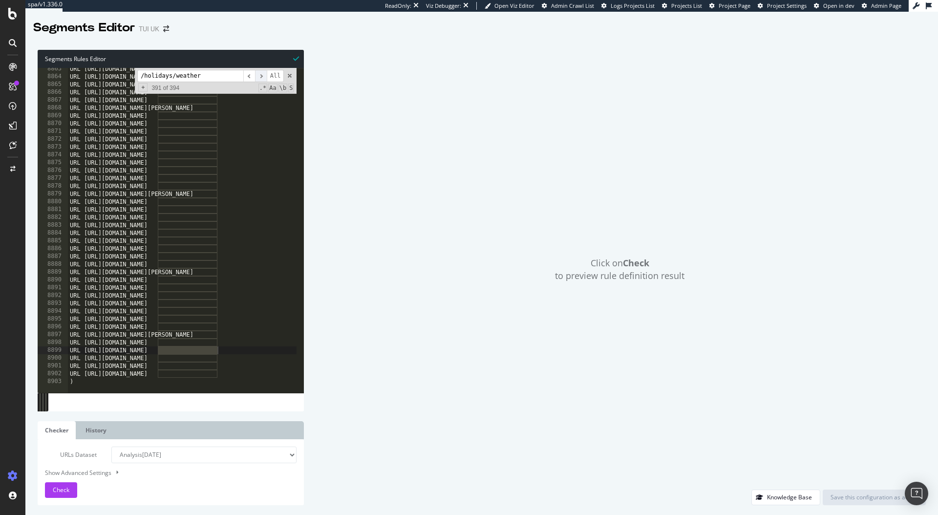
click at [260, 77] on span "​" at bounding box center [261, 76] width 12 height 12
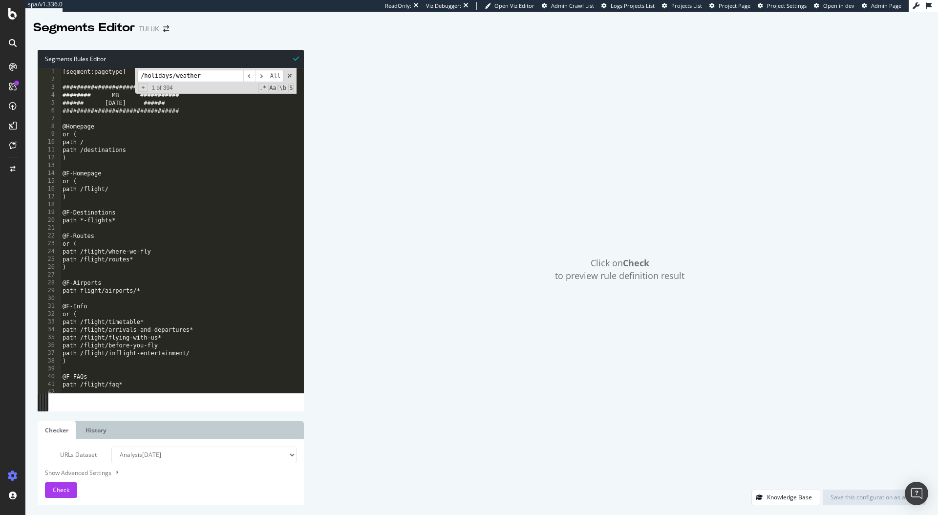
scroll to position [0, 0]
click at [262, 76] on span "​" at bounding box center [261, 76] width 12 height 12
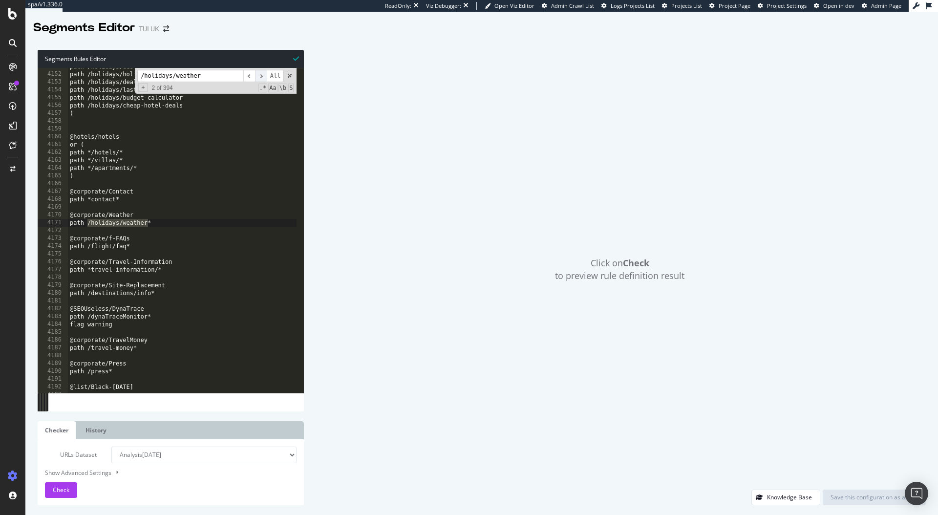
click at [262, 76] on span "​" at bounding box center [261, 76] width 12 height 12
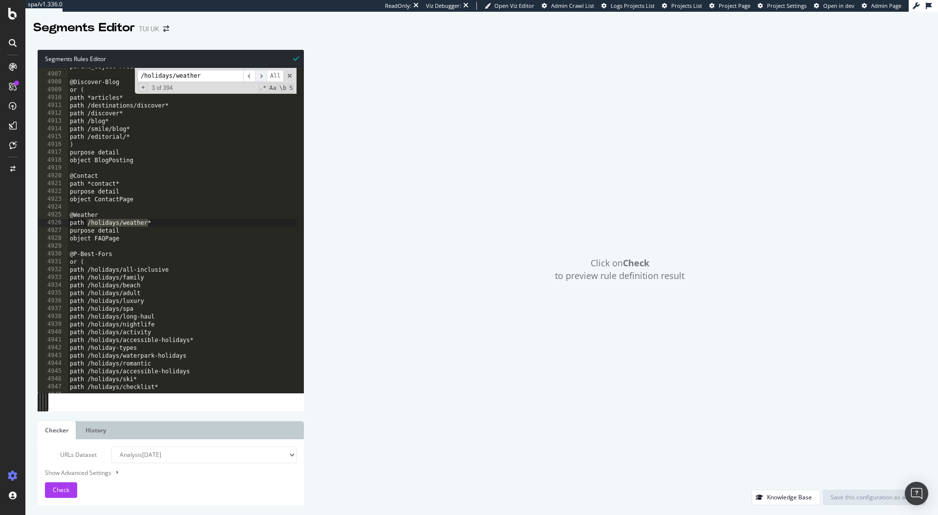
click at [262, 76] on span "​" at bounding box center [261, 76] width 12 height 12
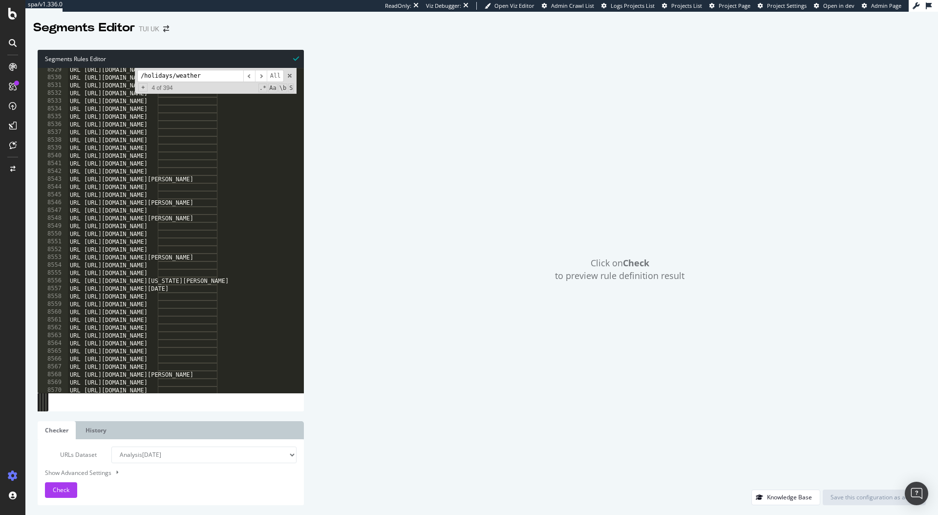
scroll to position [15285, 0]
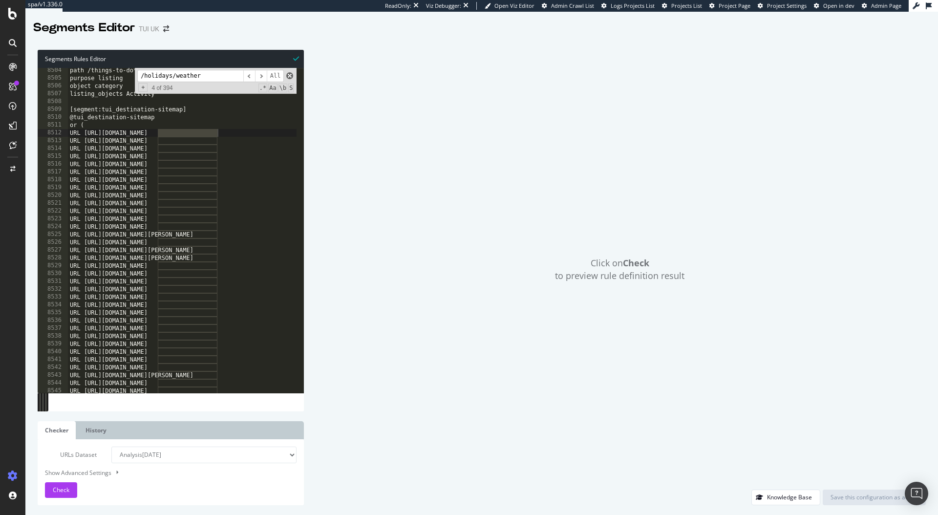
click at [288, 74] on span at bounding box center [289, 75] width 7 height 7
type textarea "URL https://www.tui.co.uk/holidays/weather/destination"
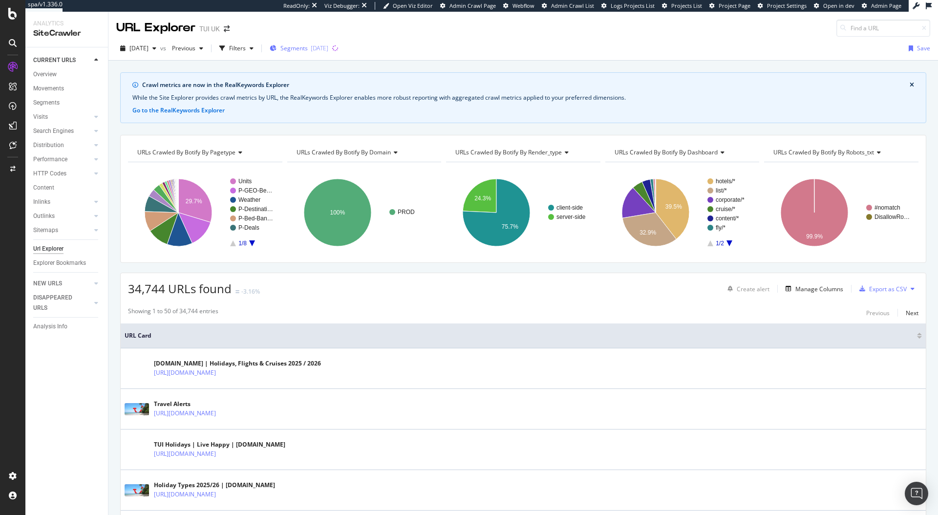
click at [308, 49] on span "Segments" at bounding box center [293, 48] width 27 height 8
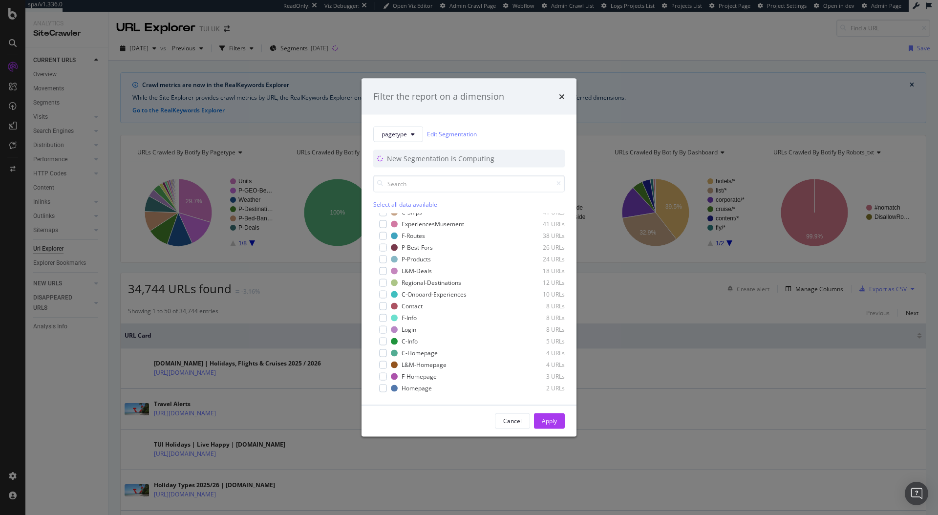
scroll to position [348, 0]
click at [407, 129] on button "pagetype" at bounding box center [398, 134] width 50 height 16
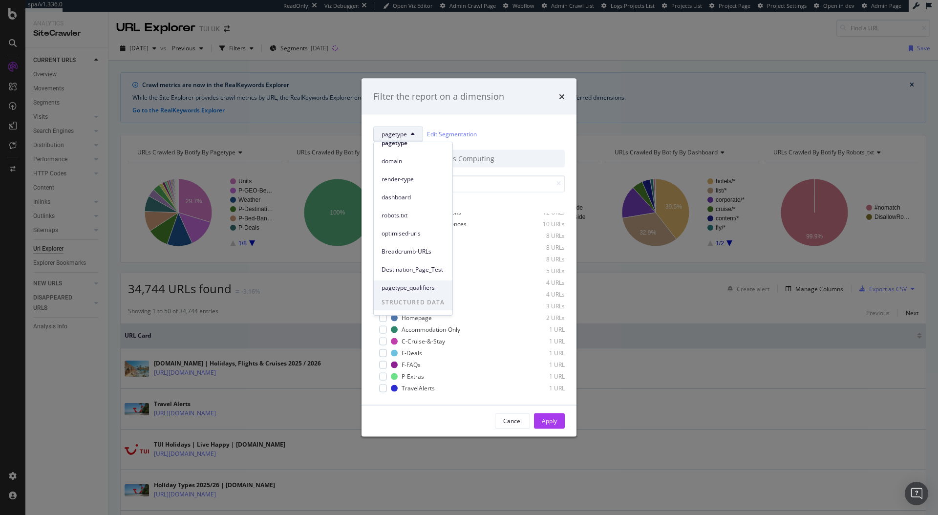
scroll to position [43, 0]
click at [564, 96] on icon "times" at bounding box center [562, 96] width 6 height 8
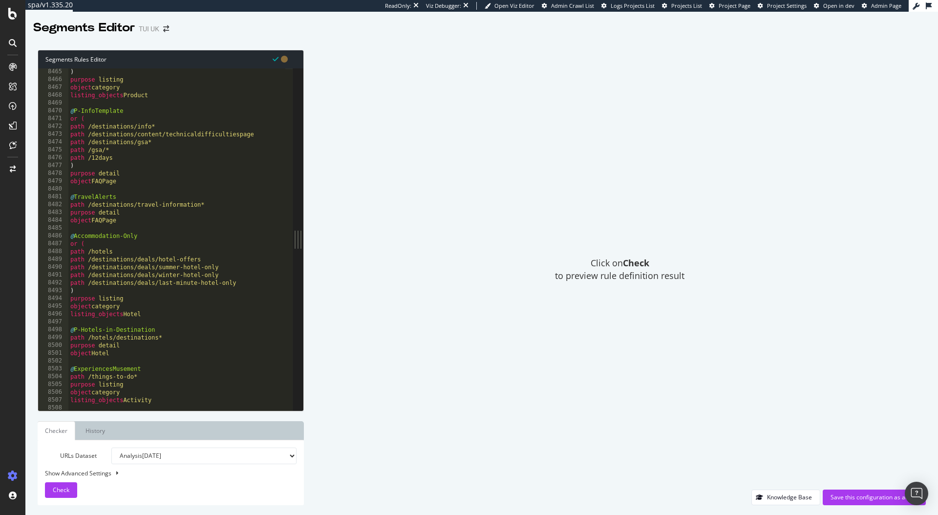
scroll to position [15669, 0]
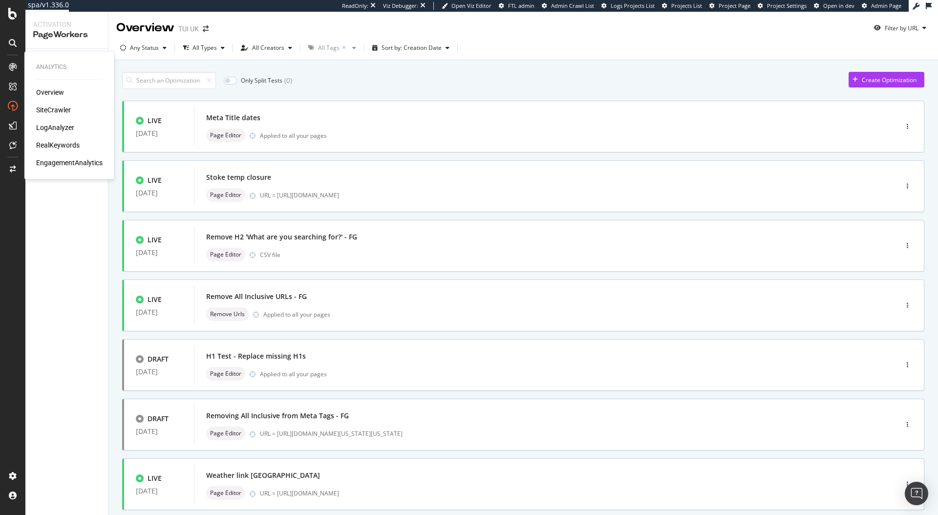
click at [57, 145] on div "RealKeywords" at bounding box center [57, 145] width 43 height 10
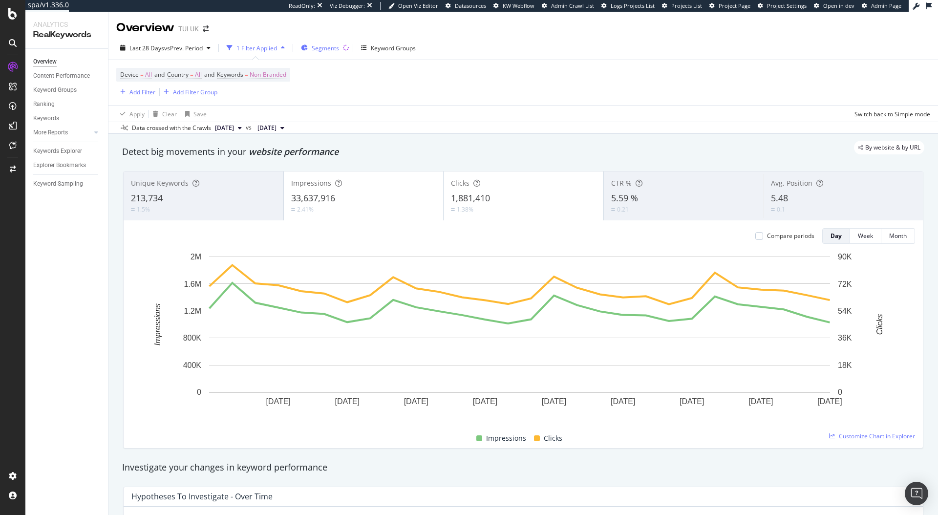
click at [341, 50] on button "Segments" at bounding box center [320, 48] width 46 height 16
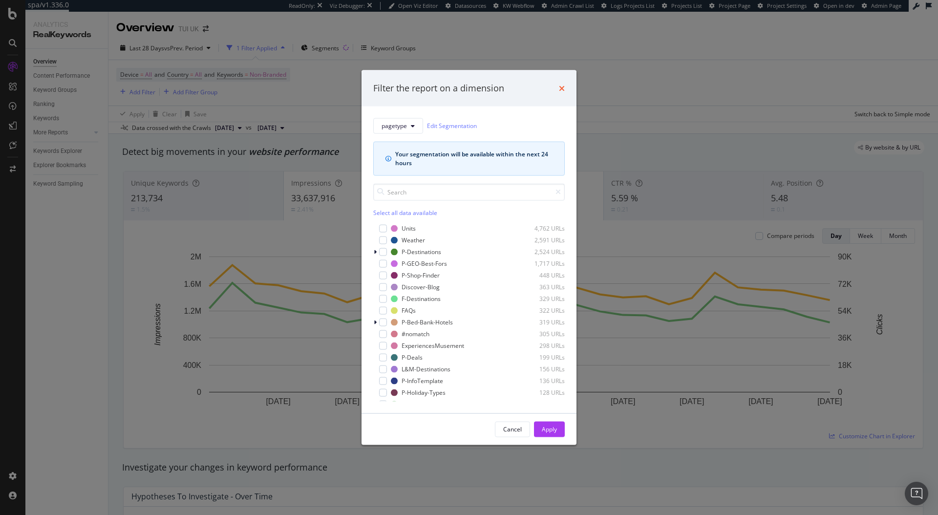
click at [564, 88] on icon "times" at bounding box center [562, 88] width 6 height 8
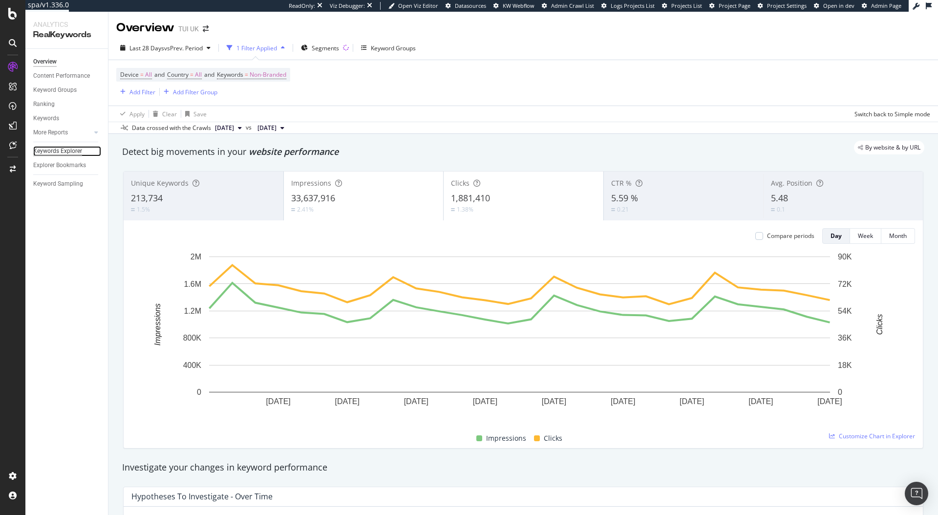
click at [55, 152] on div "Keywords Explorer" at bounding box center [57, 151] width 49 height 10
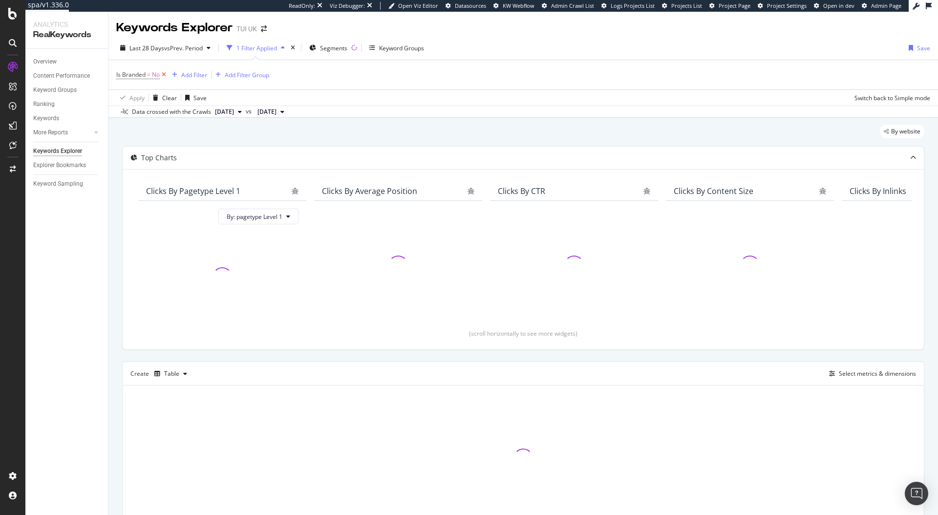
click at [164, 77] on icon at bounding box center [164, 75] width 8 height 10
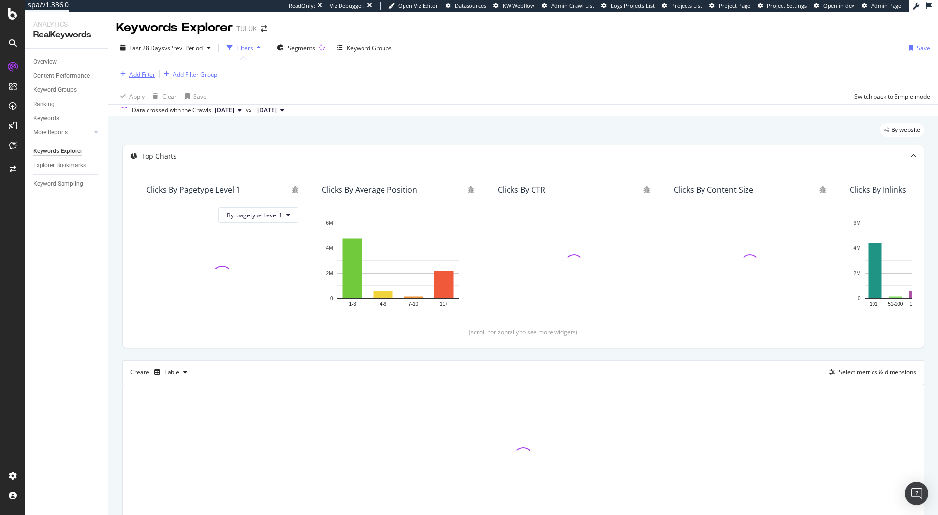
click at [144, 73] on div "Add Filter" at bounding box center [142, 74] width 26 height 8
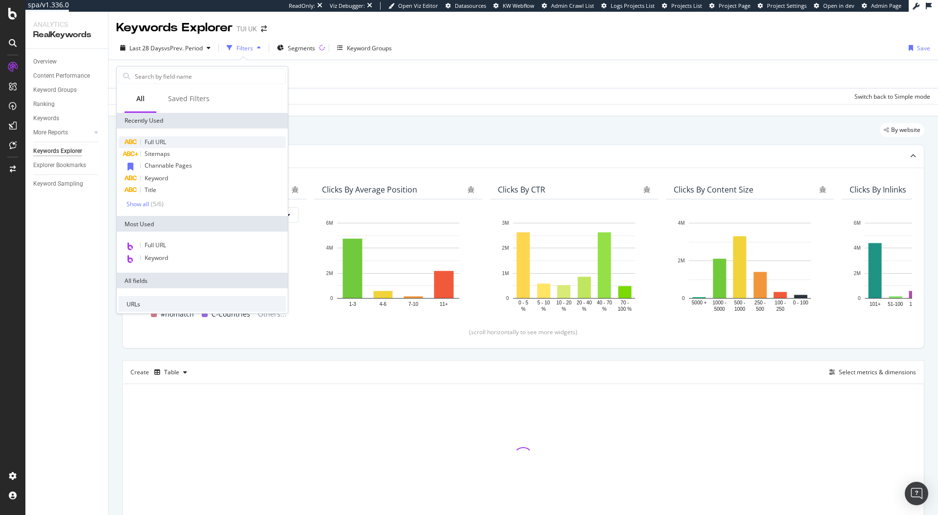
click at [156, 138] on span "Full URL" at bounding box center [155, 142] width 21 height 8
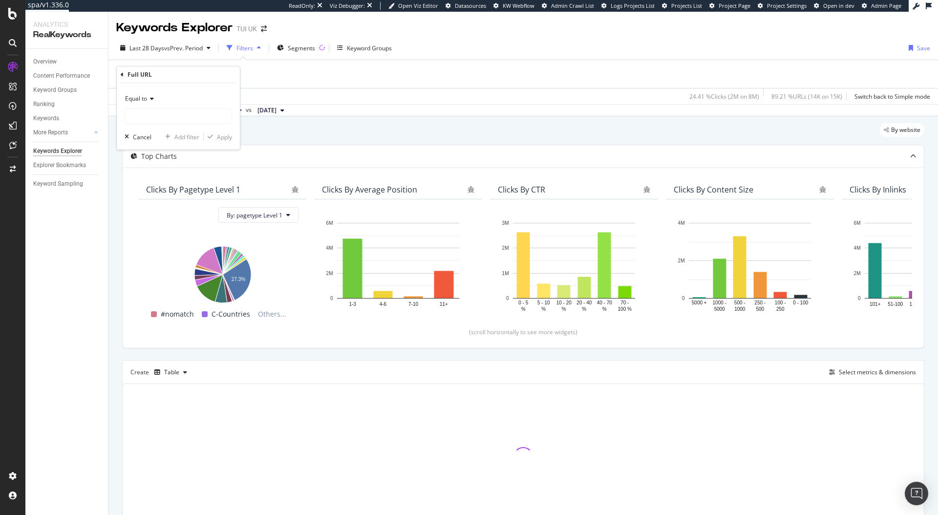
click at [146, 99] on span "Equal to" at bounding box center [136, 98] width 22 height 8
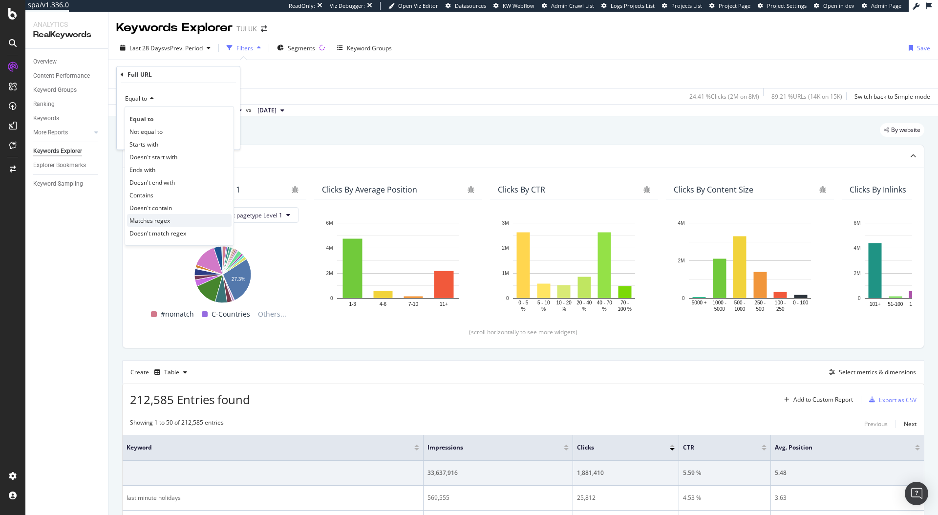
click at [162, 217] on span "Matches regex" at bounding box center [149, 220] width 41 height 8
click at [155, 117] on input "text" at bounding box center [178, 116] width 106 height 16
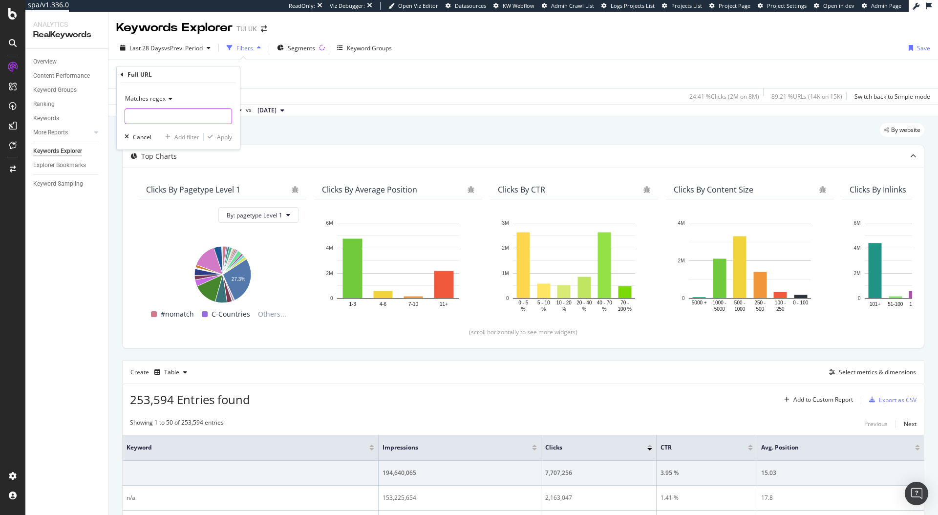
click at [166, 116] on input "text" at bounding box center [178, 116] width 106 height 16
paste input "/[GEOGRAPHIC_DATA]/[GEOGRAPHIC_DATA]html|/[GEOGRAPHIC_DATA]/[GEOGRAPHIC_DATA]/[…"
type input "/[GEOGRAPHIC_DATA]/[GEOGRAPHIC_DATA]html|/[GEOGRAPHIC_DATA]/[GEOGRAPHIC_DATA]/[…"
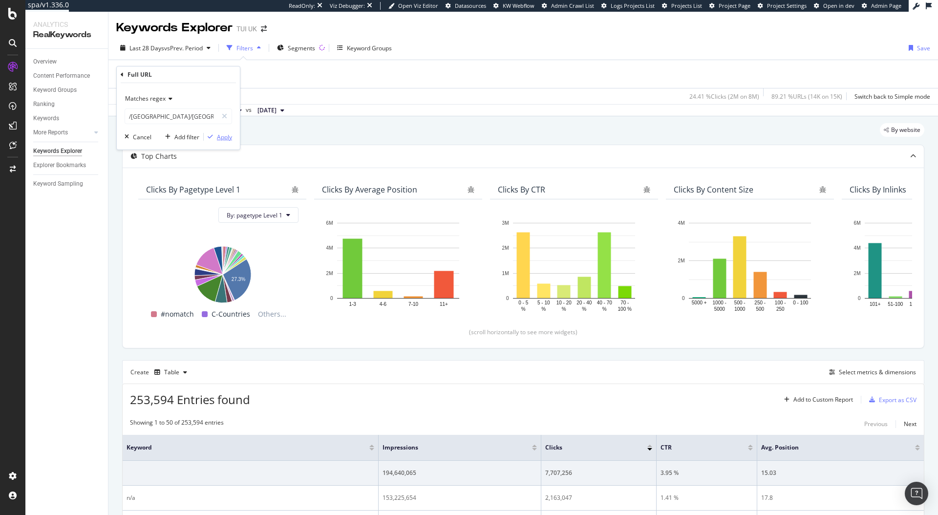
click at [229, 136] on div "Apply" at bounding box center [224, 137] width 15 height 8
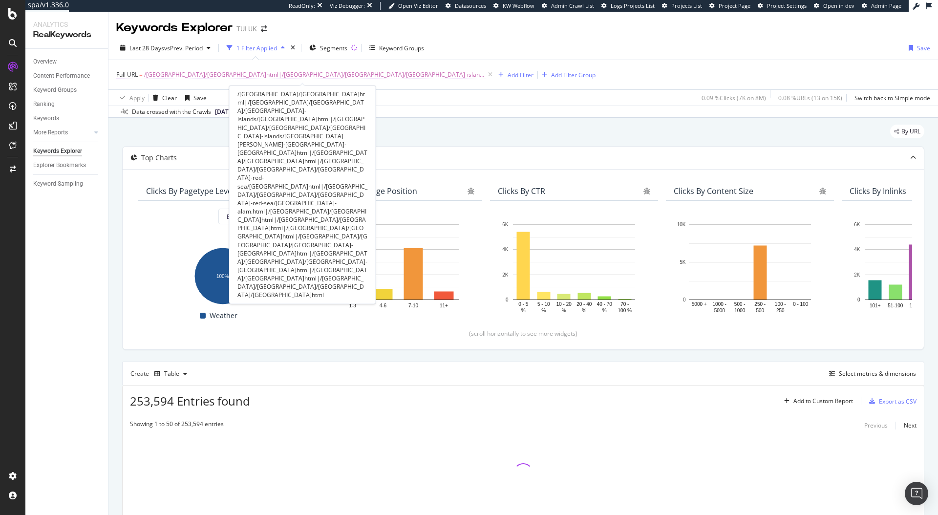
click at [444, 77] on span "/[GEOGRAPHIC_DATA]/[GEOGRAPHIC_DATA]html|/[GEOGRAPHIC_DATA]/[GEOGRAPHIC_DATA]/[…" at bounding box center [315, 75] width 342 height 14
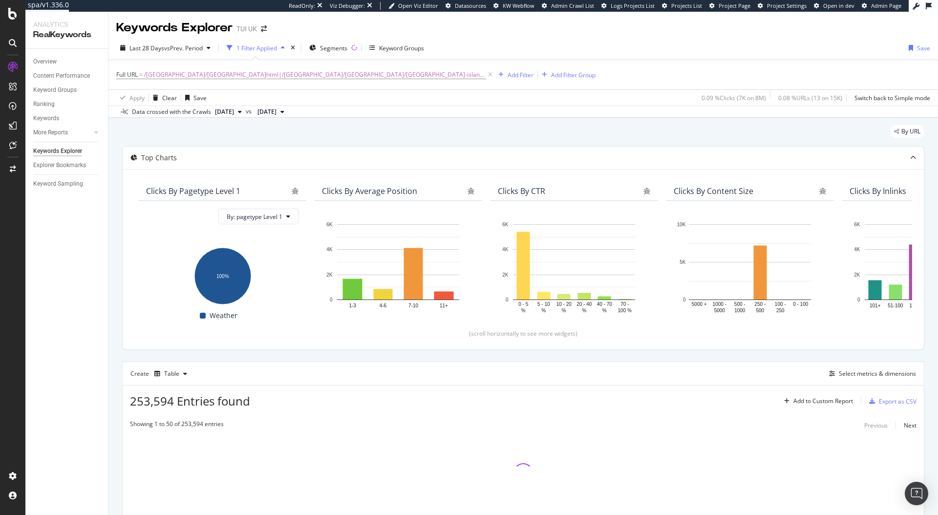
click at [473, 117] on div "Data crossed with the Crawls [DATE] vs [DATE]" at bounding box center [522, 111] width 829 height 12
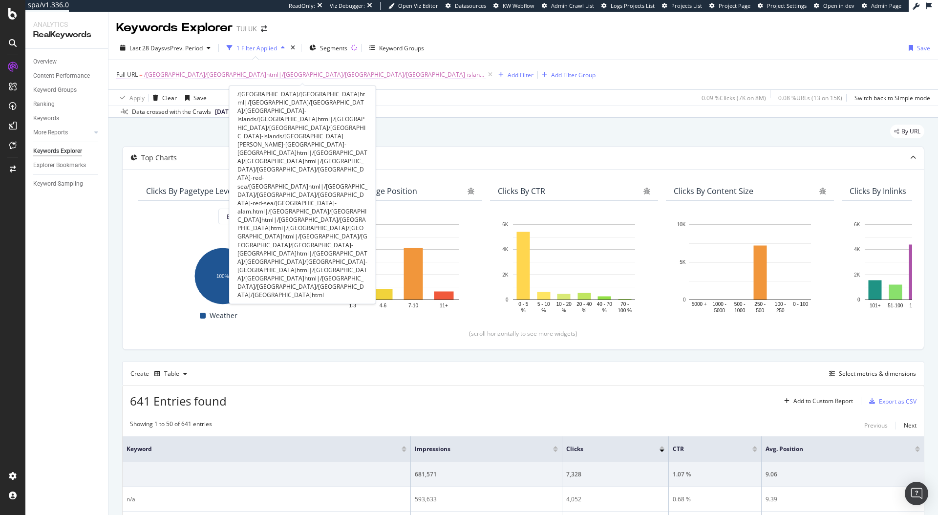
click at [448, 74] on span "/[GEOGRAPHIC_DATA]/[GEOGRAPHIC_DATA]html|/[GEOGRAPHIC_DATA]/[GEOGRAPHIC_DATA]/[…" at bounding box center [315, 75] width 342 height 14
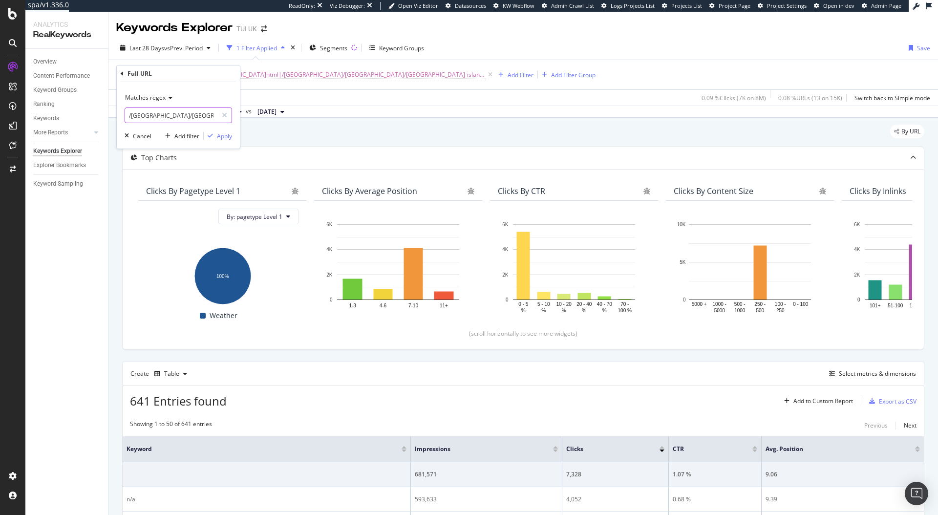
click at [193, 117] on input "/[GEOGRAPHIC_DATA]/[GEOGRAPHIC_DATA]html|/[GEOGRAPHIC_DATA]/[GEOGRAPHIC_DATA]/[…" at bounding box center [171, 115] width 92 height 16
paste input "/[GEOGRAPHIC_DATA]/[GEOGRAPHIC_DATA]/[GEOGRAPHIC_DATA]/[GEOGRAPHIC_DATA]html"
type input "/[GEOGRAPHIC_DATA]/[GEOGRAPHIC_DATA]html|/[GEOGRAPHIC_DATA]/[GEOGRAPHIC_DATA]/[…"
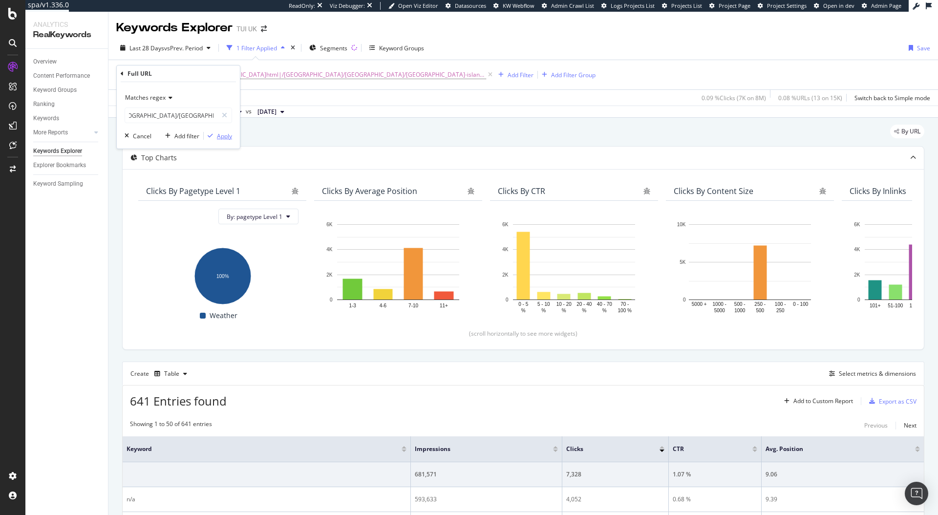
scroll to position [0, 0]
click at [217, 136] on div "Apply" at bounding box center [224, 136] width 15 height 8
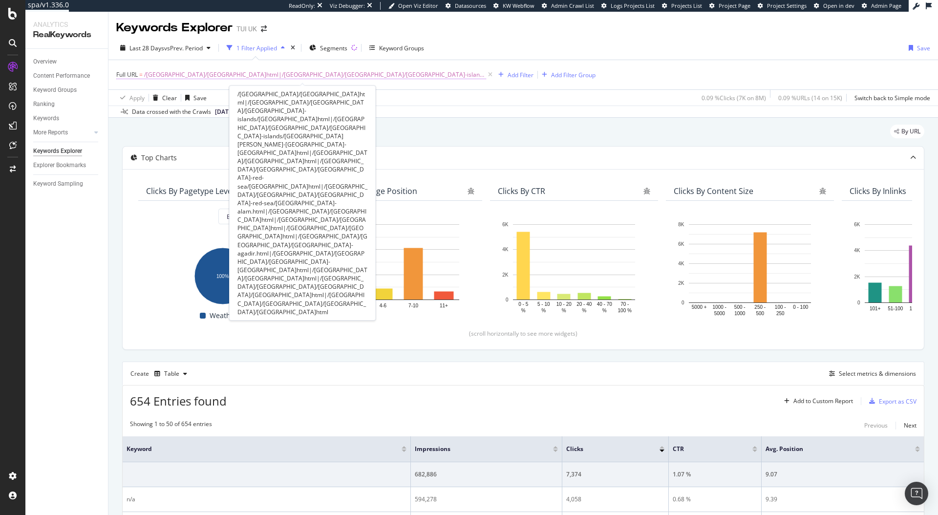
click at [341, 73] on span "/[GEOGRAPHIC_DATA]/[GEOGRAPHIC_DATA]html|/[GEOGRAPHIC_DATA]/[GEOGRAPHIC_DATA]/[…" at bounding box center [315, 75] width 342 height 14
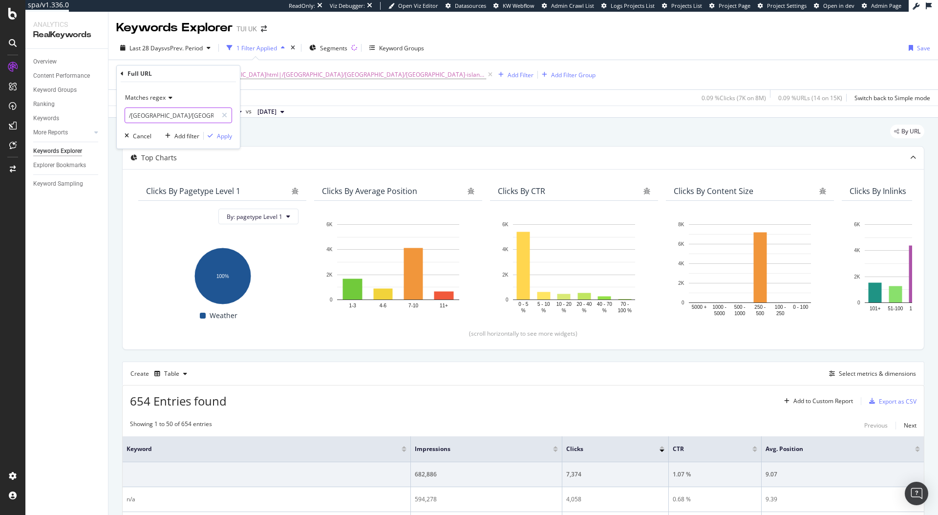
click at [205, 120] on input "/[GEOGRAPHIC_DATA]/[GEOGRAPHIC_DATA]html|/[GEOGRAPHIC_DATA]/[GEOGRAPHIC_DATA]/[…" at bounding box center [171, 115] width 92 height 16
paste input "/[GEOGRAPHIC_DATA]/[GEOGRAPHIC_DATA]/[GEOGRAPHIC_DATA]/[PERSON_NAME].html"
type input "/[GEOGRAPHIC_DATA]/[GEOGRAPHIC_DATA]html|/[GEOGRAPHIC_DATA]/[GEOGRAPHIC_DATA]/[…"
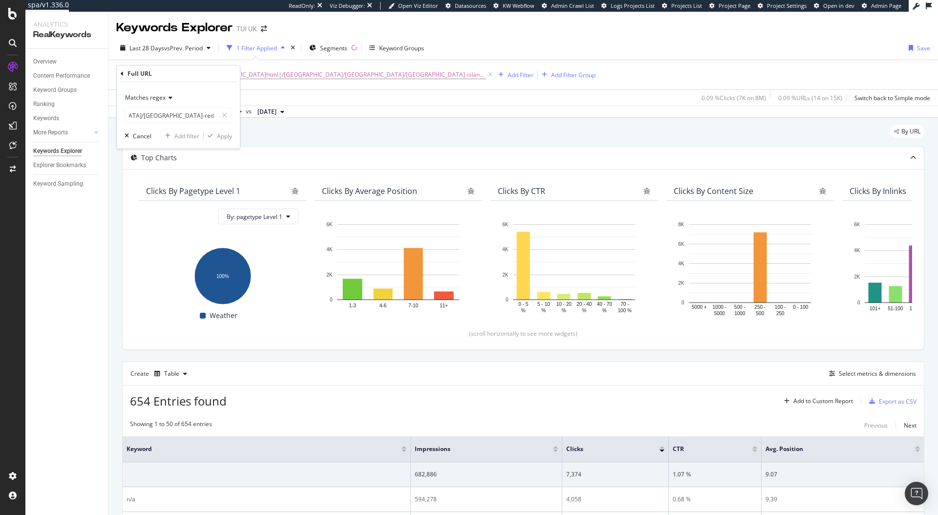
scroll to position [0, 0]
click at [207, 119] on input "/[GEOGRAPHIC_DATA]/[GEOGRAPHIC_DATA]html|/[GEOGRAPHIC_DATA]/[GEOGRAPHIC_DATA]/[…" at bounding box center [171, 115] width 92 height 16
click at [206, 119] on input "/[GEOGRAPHIC_DATA]/[GEOGRAPHIC_DATA]html|/[GEOGRAPHIC_DATA]/[GEOGRAPHIC_DATA]/[…" at bounding box center [171, 115] width 92 height 16
